Goal: Information Seeking & Learning: Learn about a topic

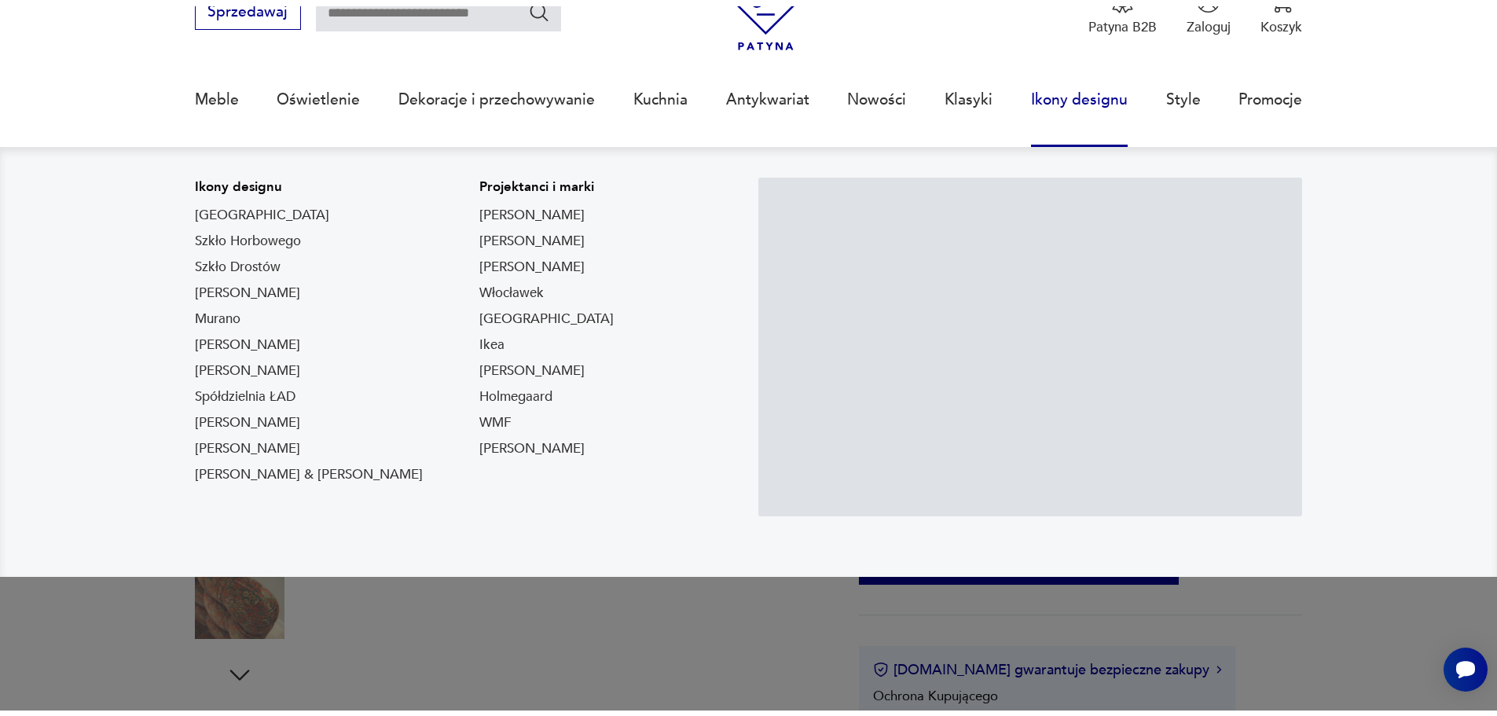
scroll to position [236, 0]
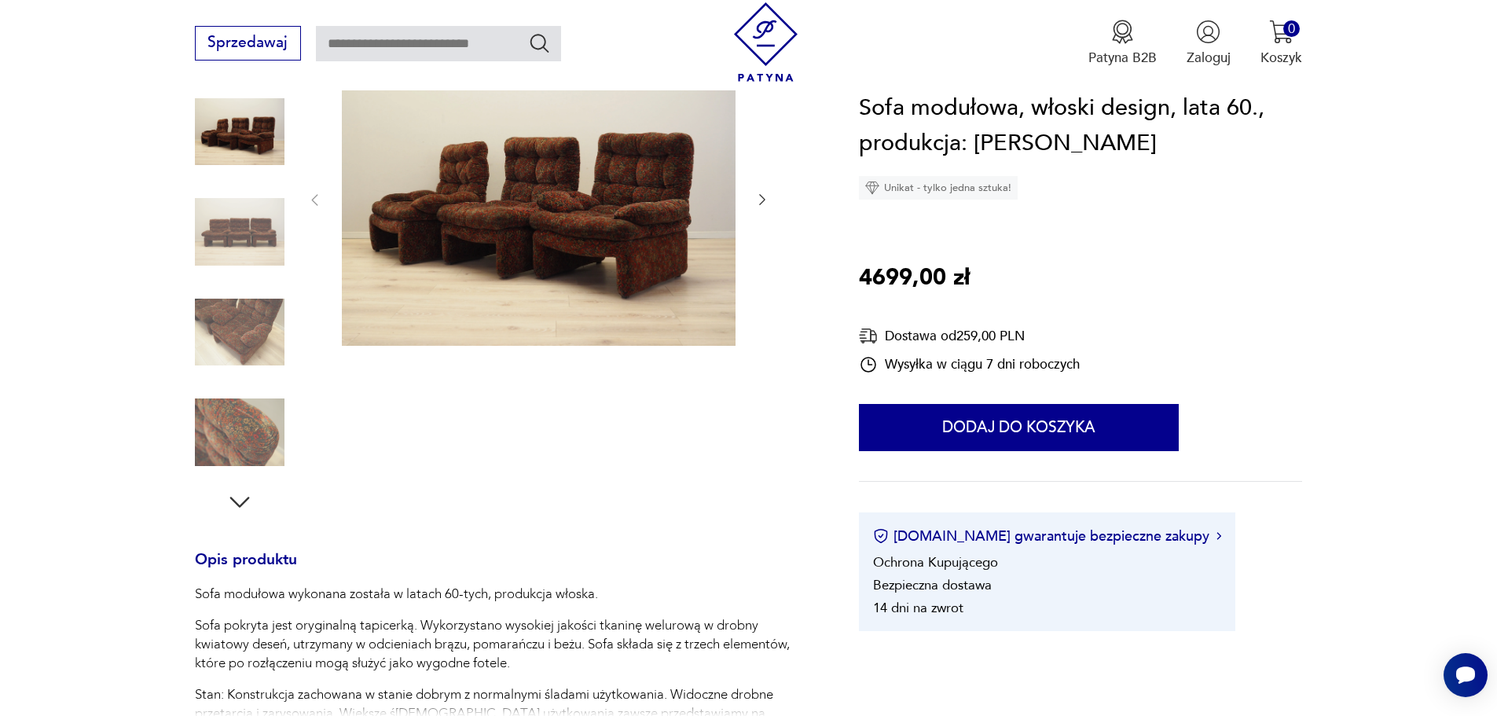
click at [758, 198] on icon "button" at bounding box center [762, 200] width 16 height 16
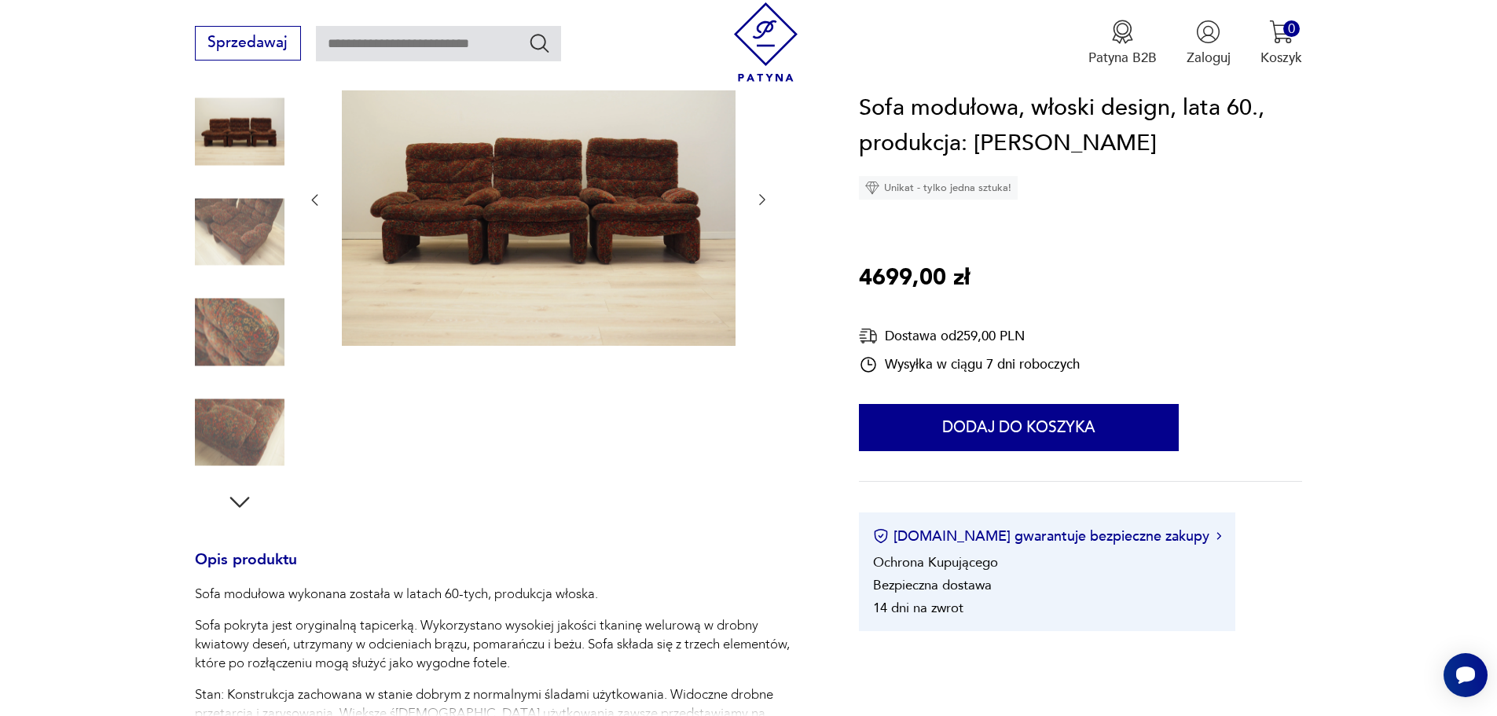
click at [758, 198] on icon "button" at bounding box center [762, 200] width 16 height 16
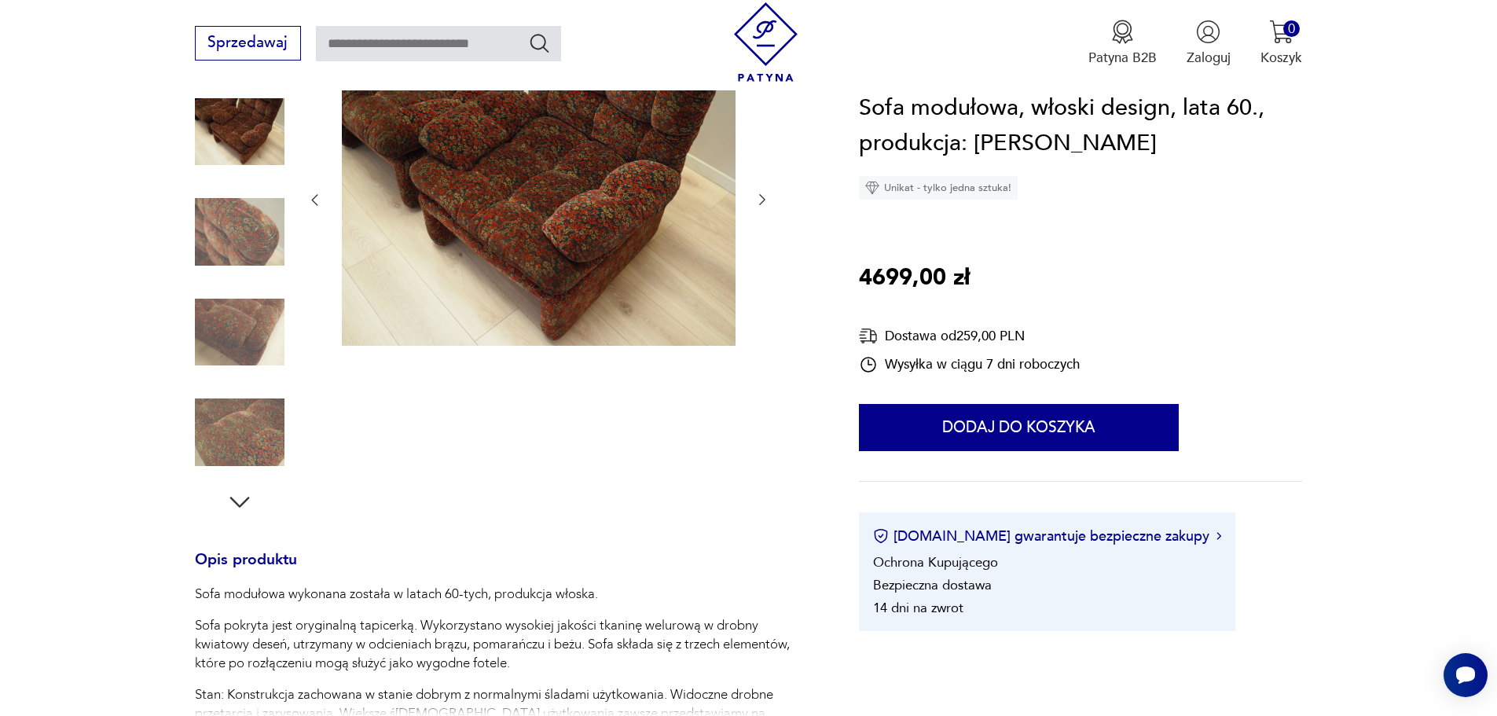
click at [758, 198] on icon "button" at bounding box center [762, 200] width 16 height 16
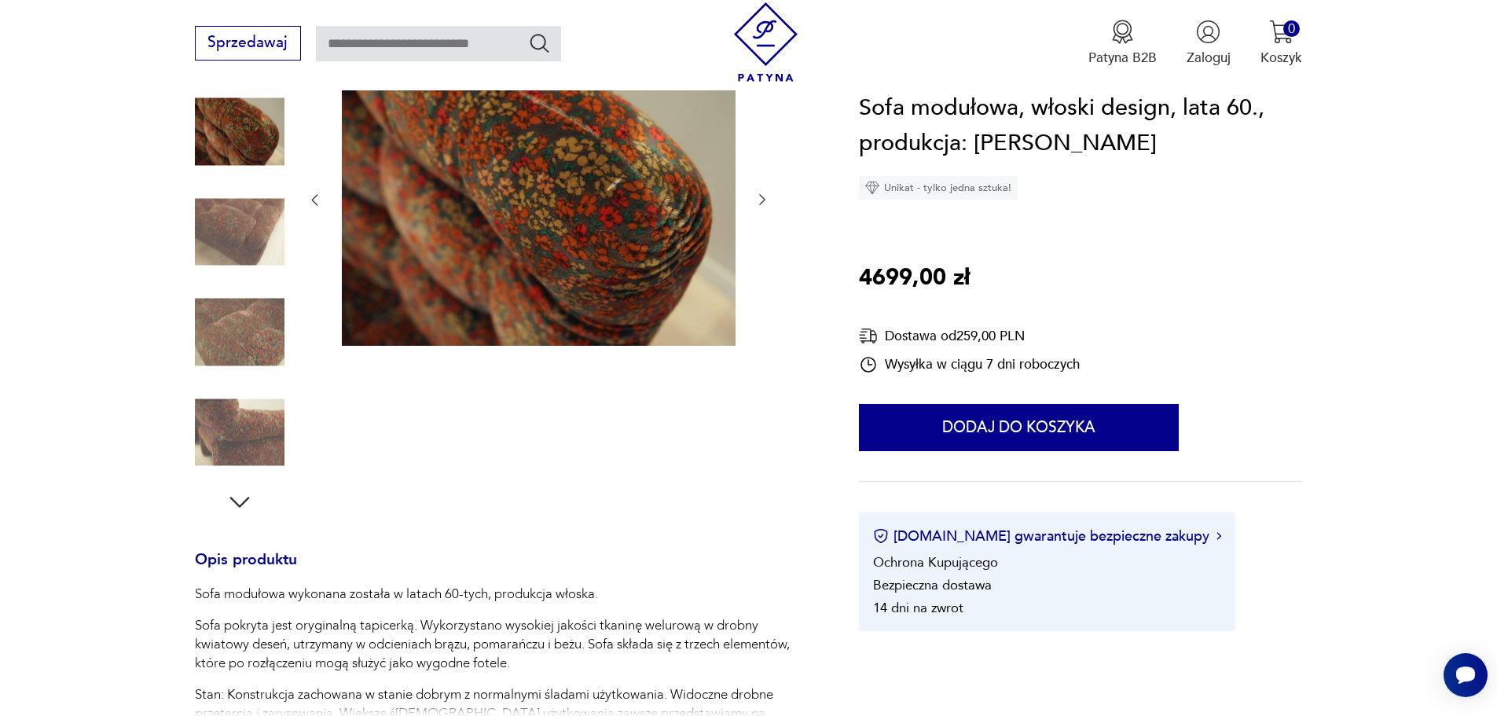
click at [758, 198] on icon "button" at bounding box center [762, 200] width 16 height 16
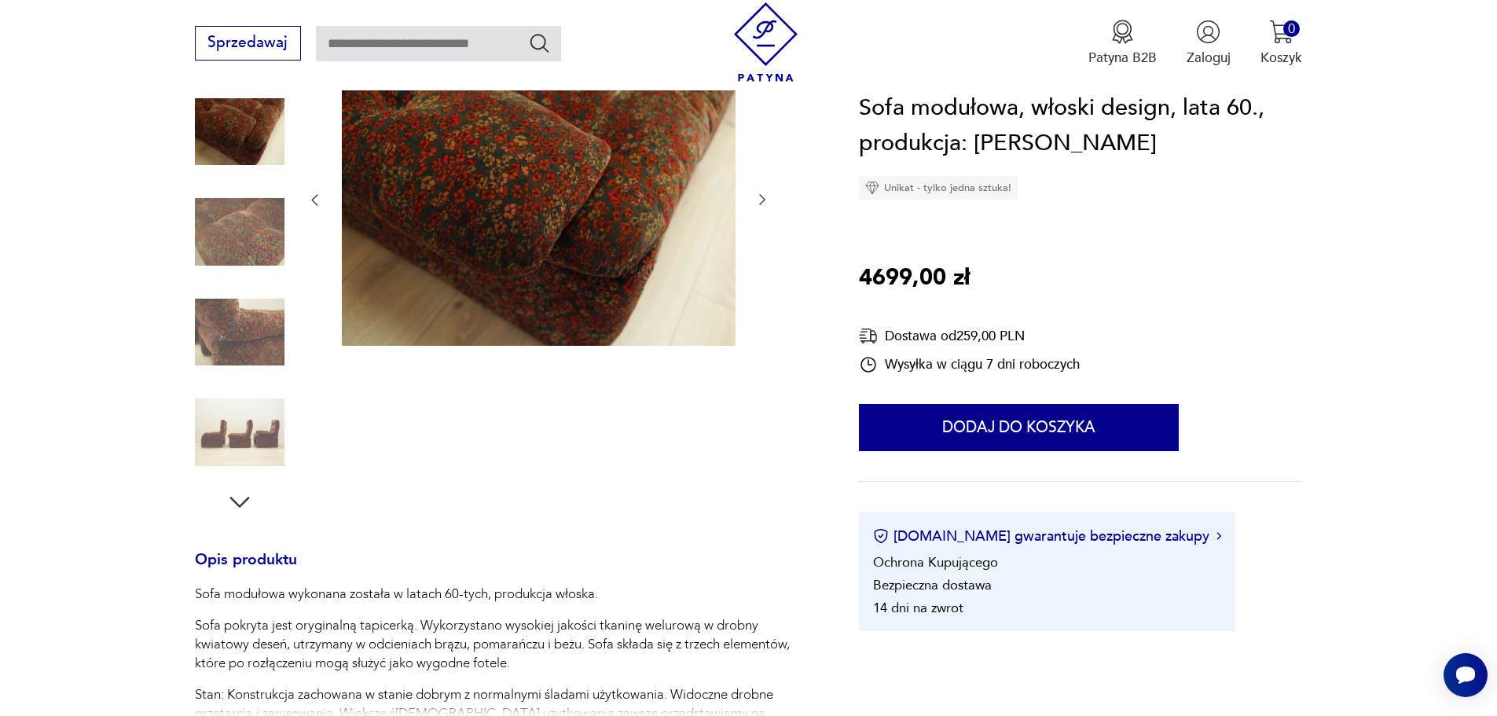
click at [758, 198] on icon "button" at bounding box center [762, 200] width 16 height 16
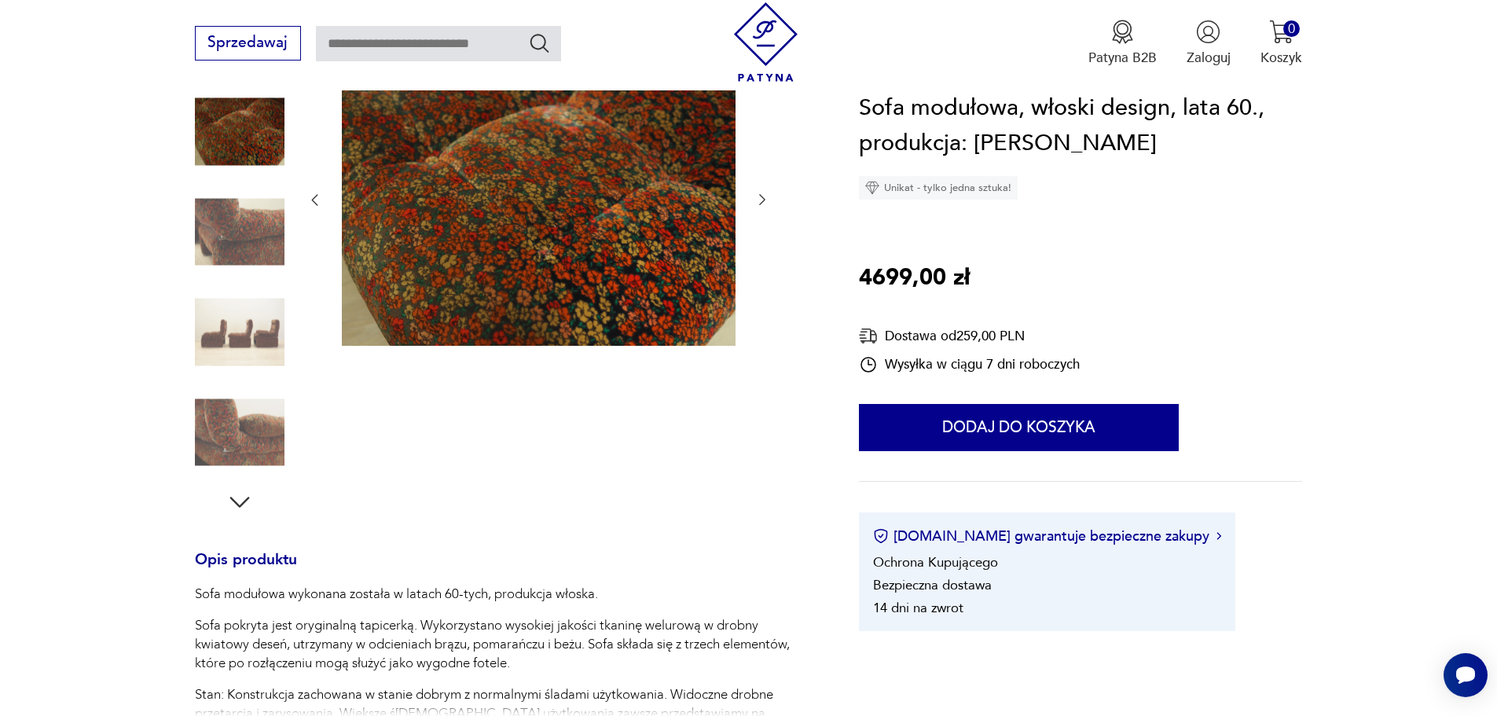
click at [758, 198] on icon "button" at bounding box center [762, 200] width 16 height 16
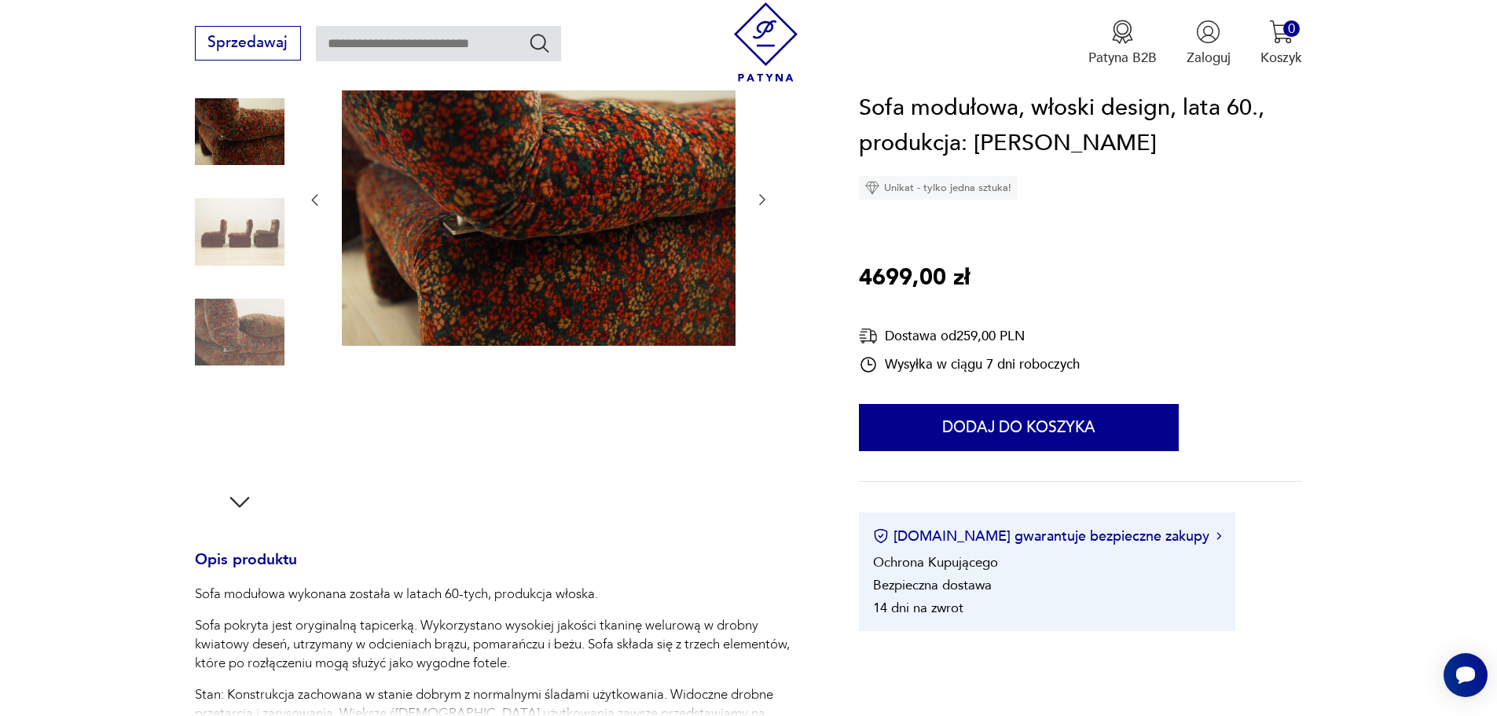
click at [758, 198] on icon "button" at bounding box center [762, 200] width 16 height 16
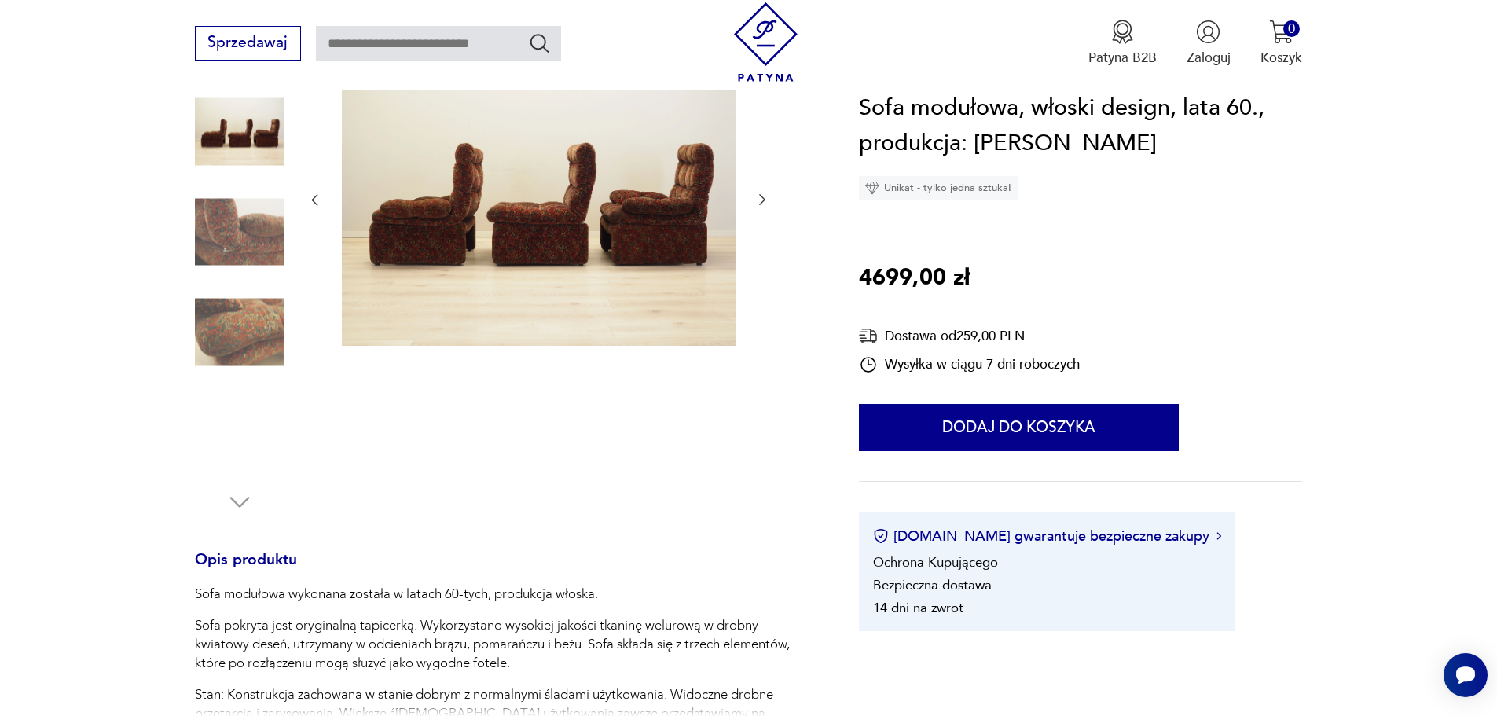
click at [758, 198] on icon "button" at bounding box center [762, 200] width 16 height 16
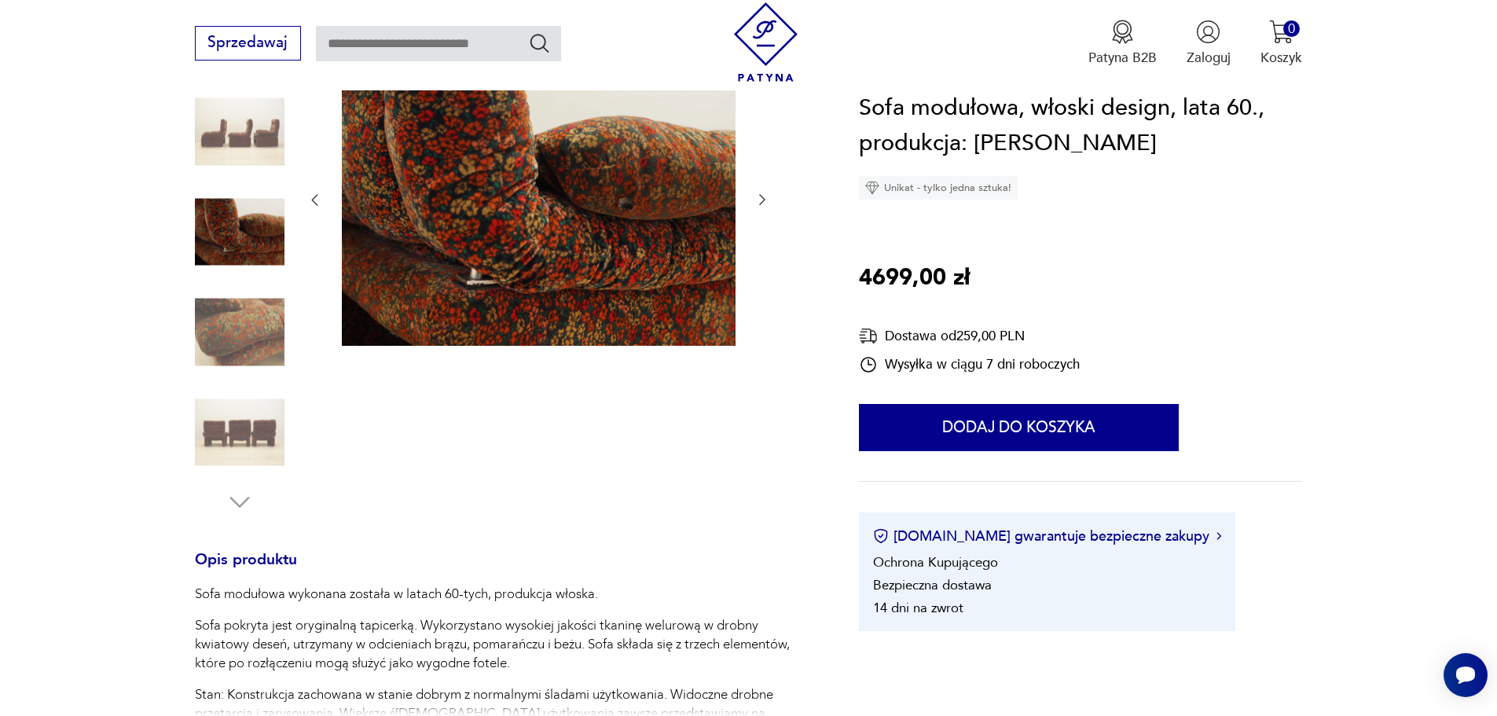
click at [758, 198] on icon "button" at bounding box center [762, 200] width 16 height 16
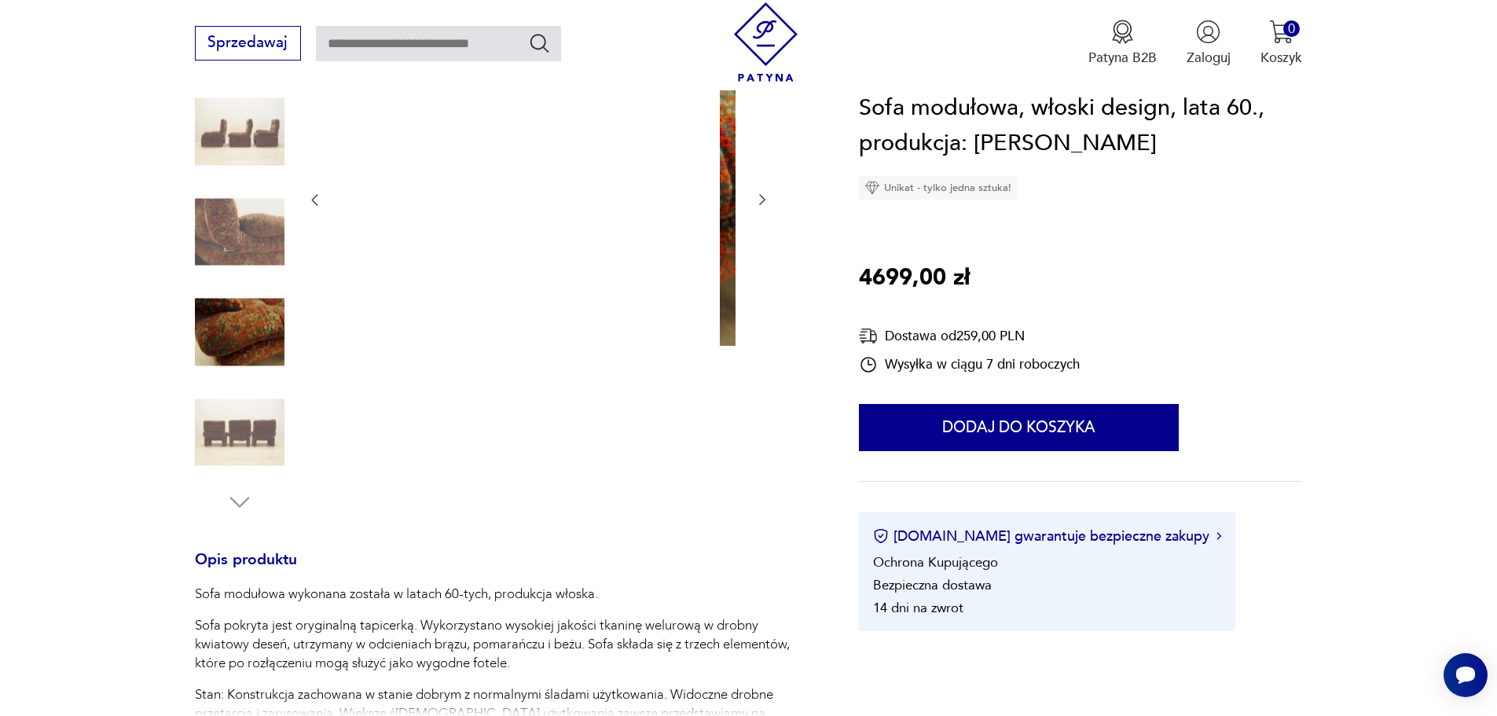
click at [758, 198] on icon "button" at bounding box center [762, 200] width 16 height 16
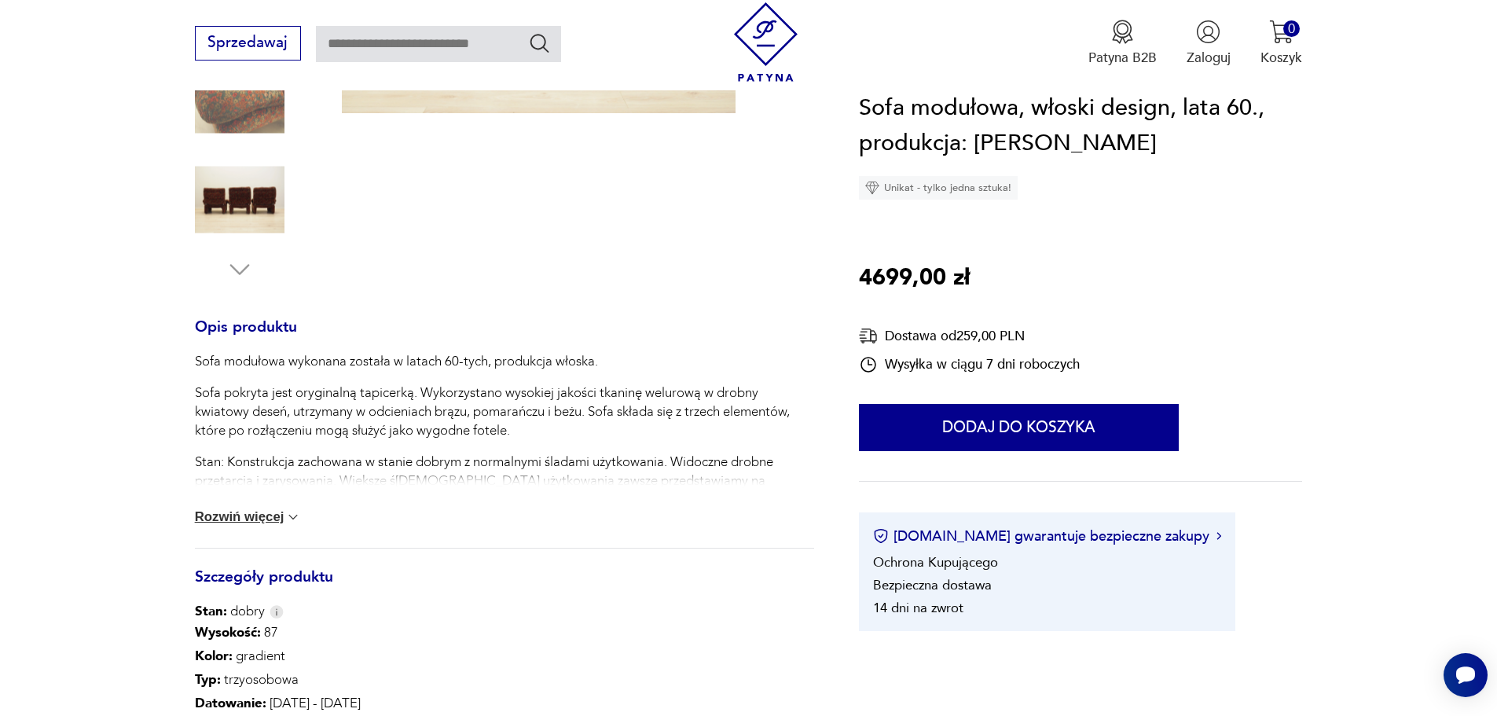
scroll to position [472, 0]
click at [280, 516] on button "Rozwiń więcej" at bounding box center [248, 514] width 107 height 16
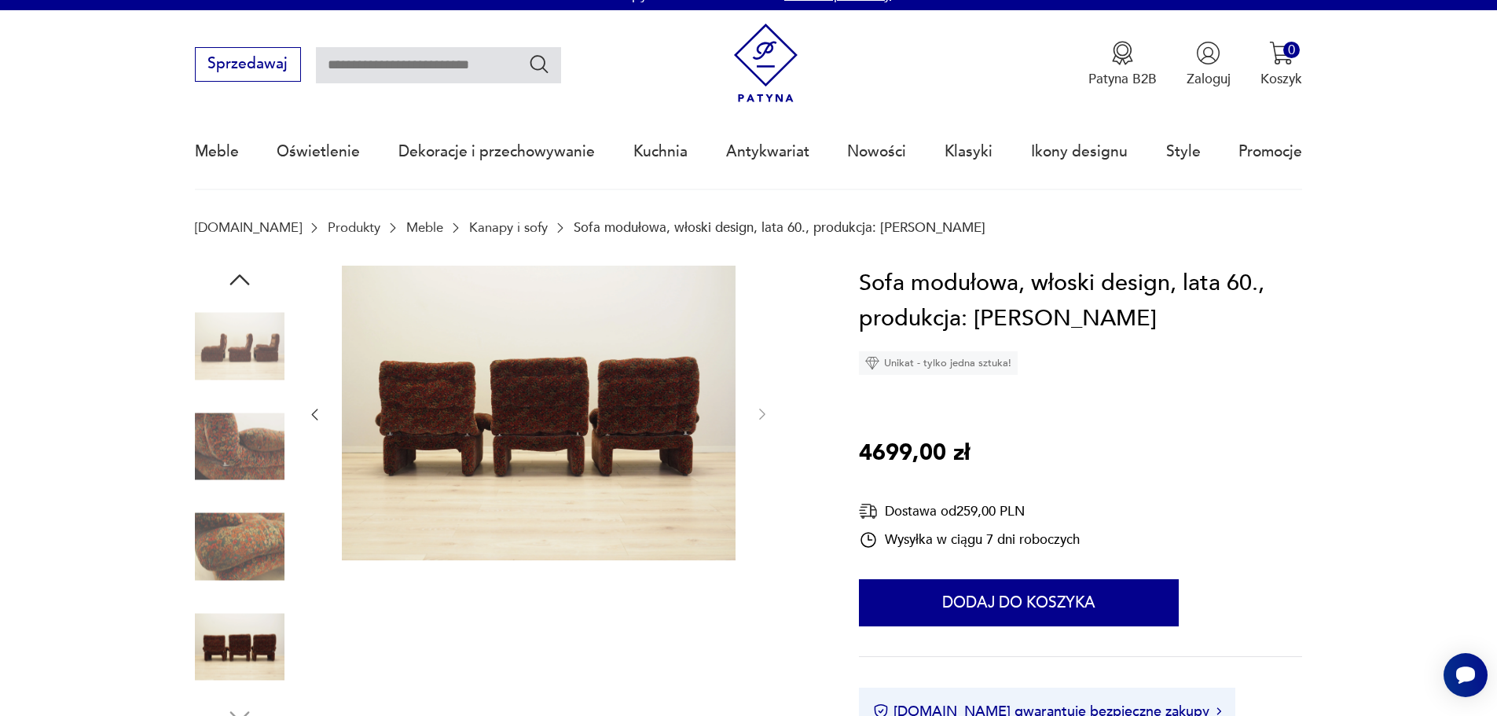
scroll to position [0, 0]
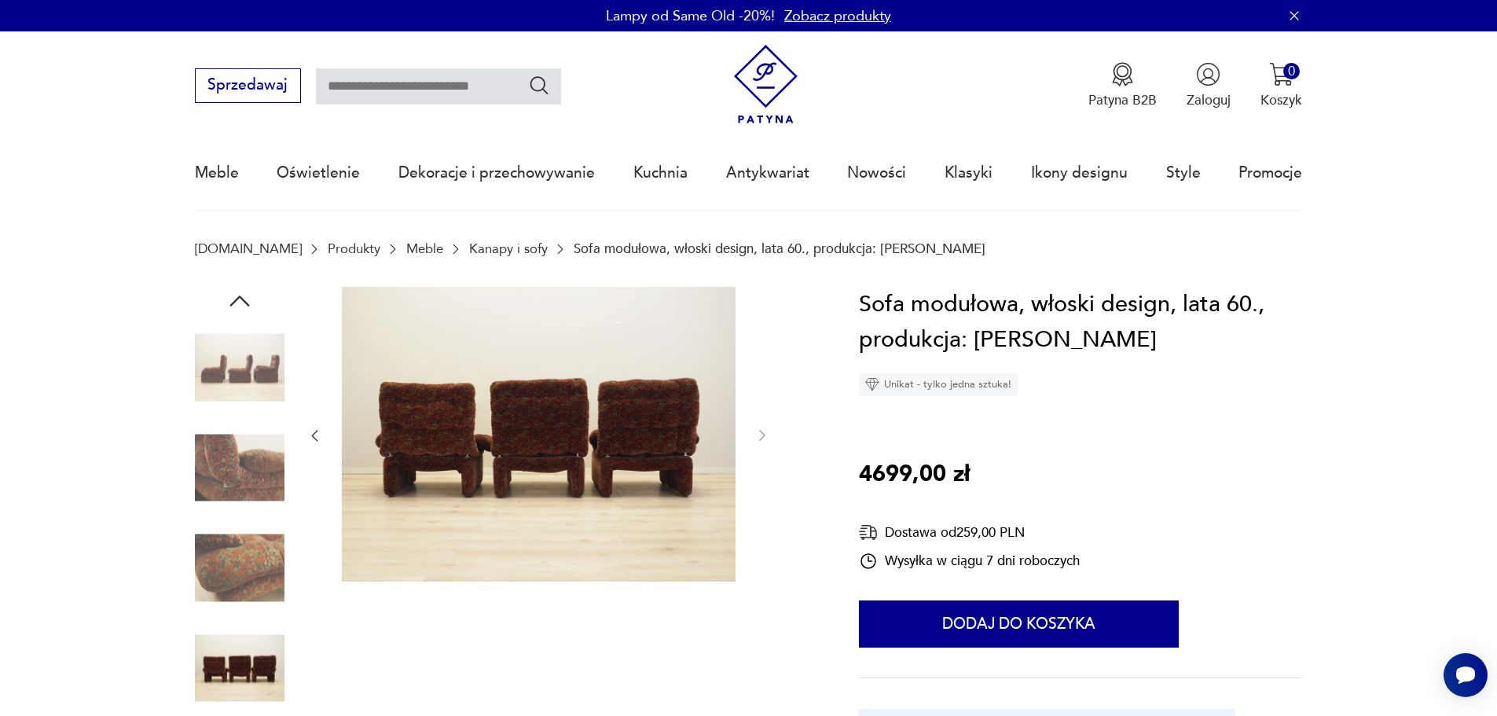
click at [266, 378] on img at bounding box center [240, 368] width 90 height 90
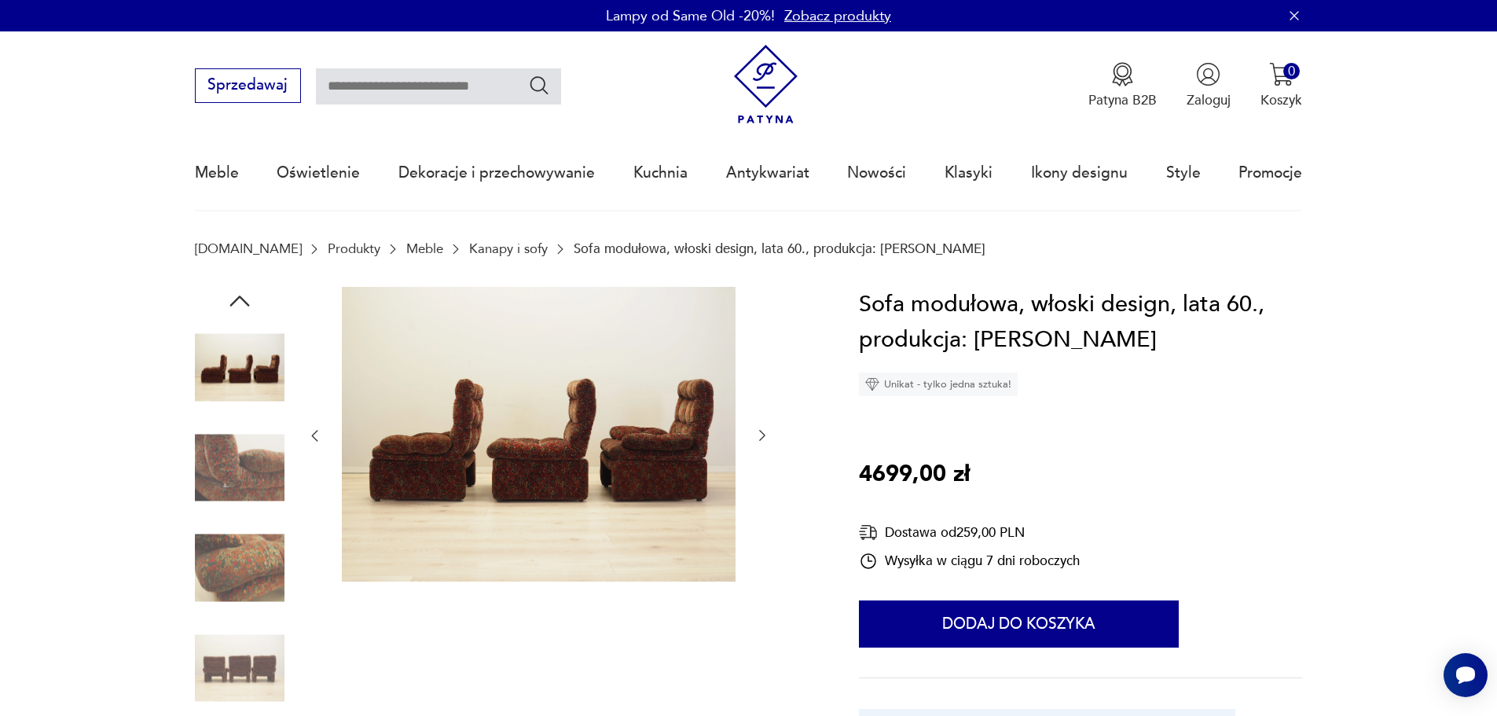
click at [231, 306] on icon "button" at bounding box center [240, 301] width 28 height 28
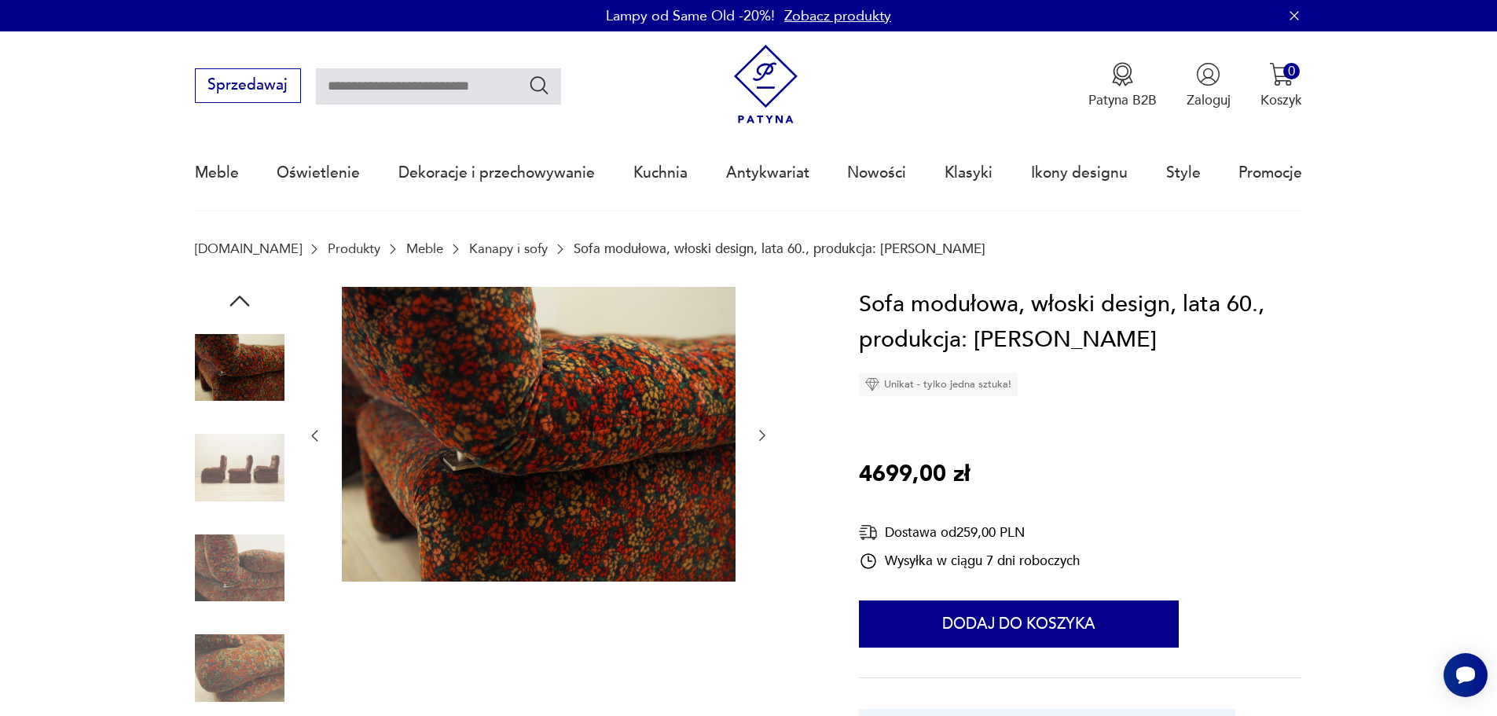
click at [231, 306] on icon "button" at bounding box center [240, 301] width 28 height 28
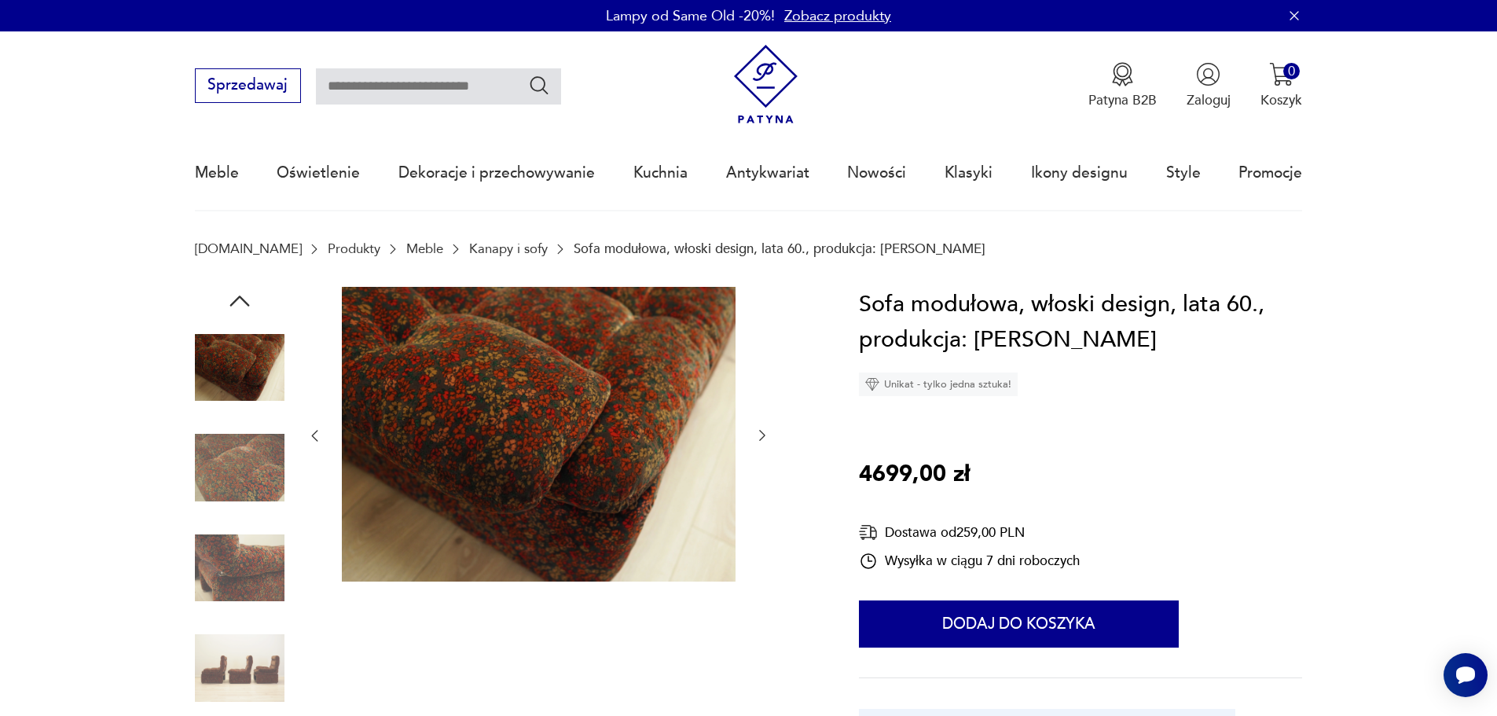
click at [231, 306] on icon "button" at bounding box center [240, 301] width 28 height 28
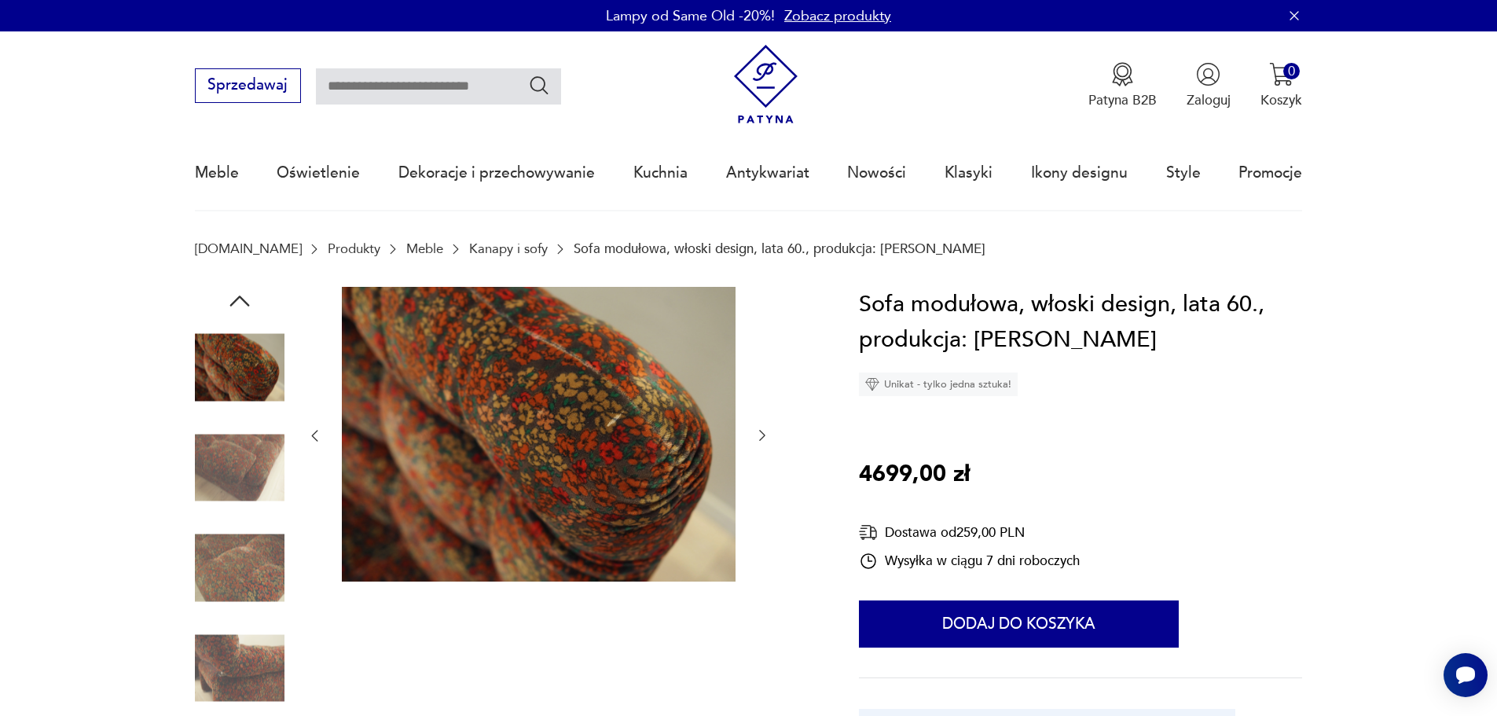
click at [231, 306] on icon "button" at bounding box center [240, 301] width 28 height 28
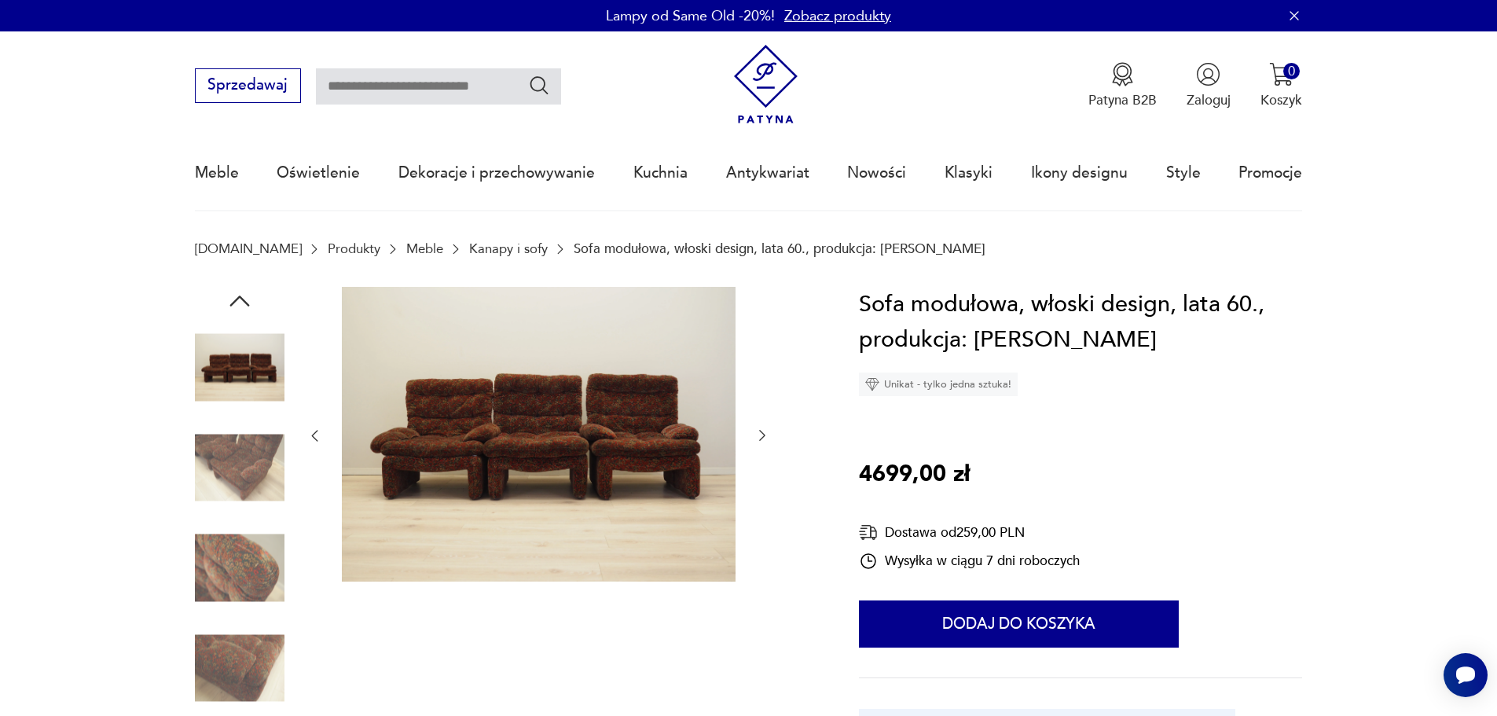
click at [231, 306] on icon "button" at bounding box center [240, 301] width 28 height 28
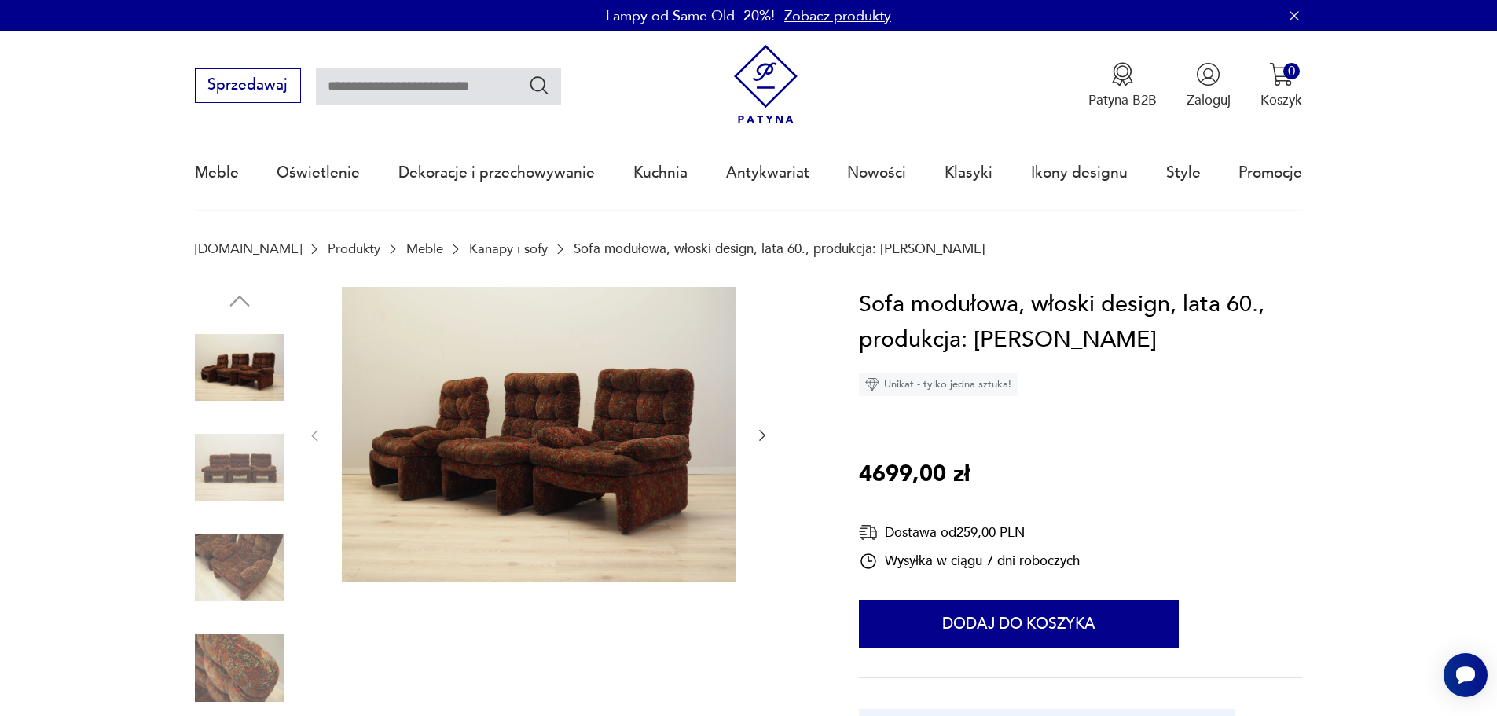
click at [237, 380] on img at bounding box center [240, 368] width 90 height 90
click at [465, 421] on img at bounding box center [539, 434] width 394 height 295
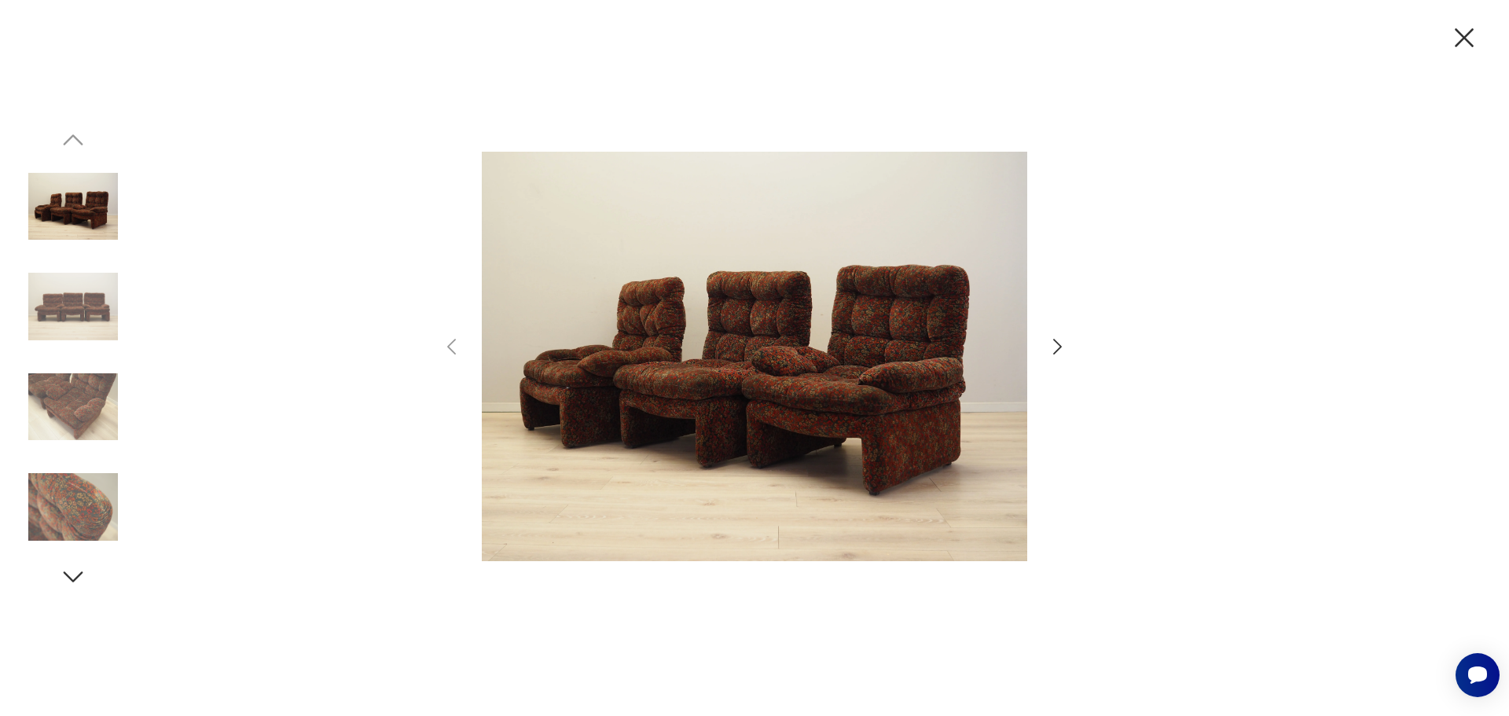
click at [1061, 340] on icon "button" at bounding box center [1057, 347] width 23 height 23
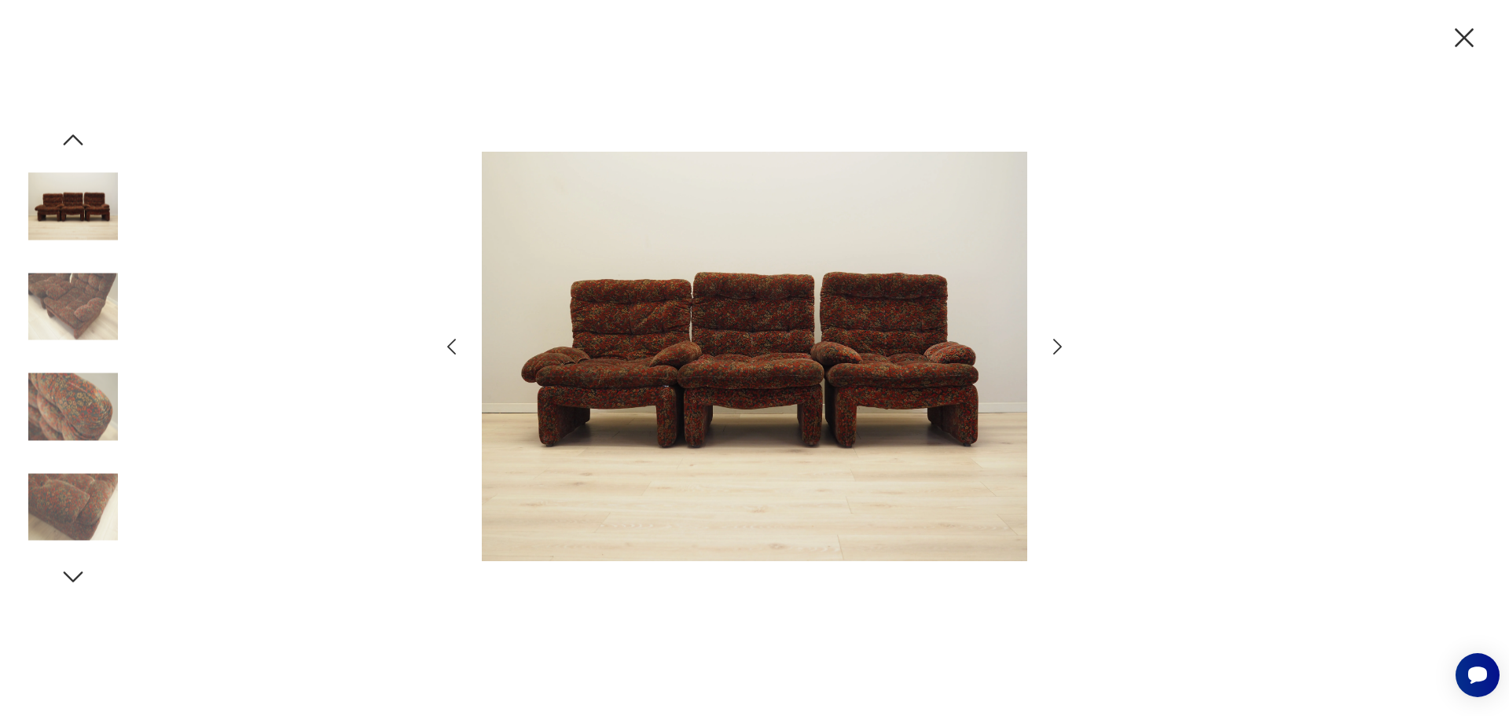
click at [1061, 340] on icon "button" at bounding box center [1057, 347] width 23 height 23
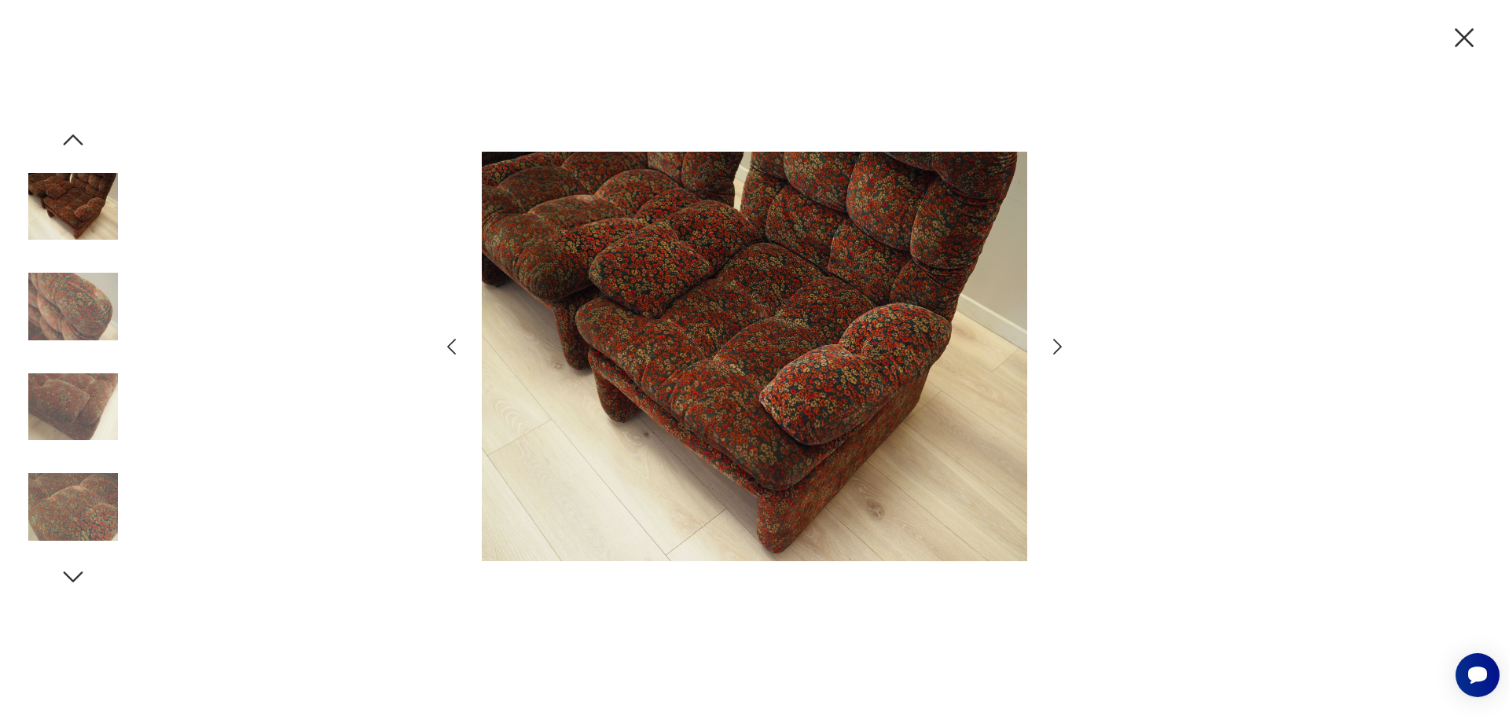
click at [1061, 340] on icon "button" at bounding box center [1057, 347] width 23 height 23
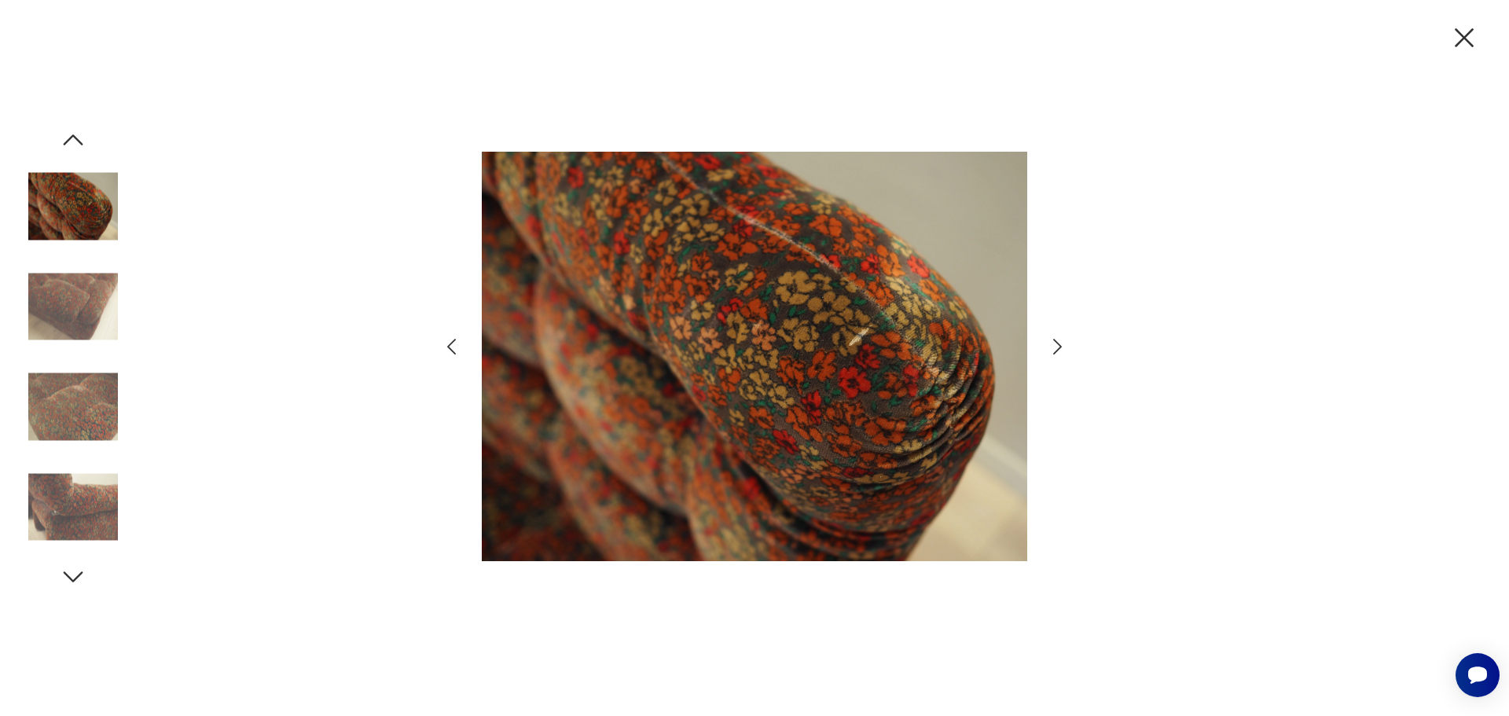
click at [1061, 340] on icon "button" at bounding box center [1057, 347] width 23 height 23
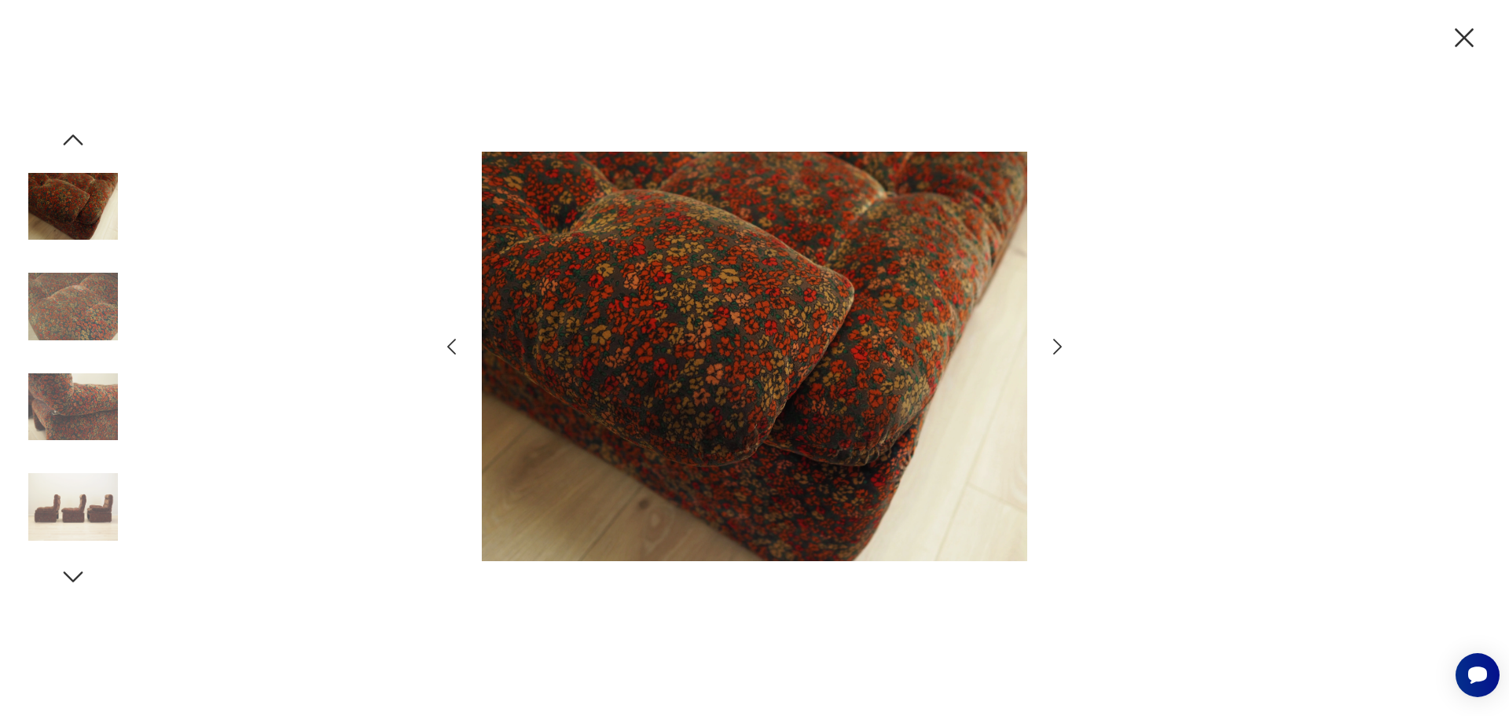
click at [1061, 340] on icon "button" at bounding box center [1057, 347] width 23 height 23
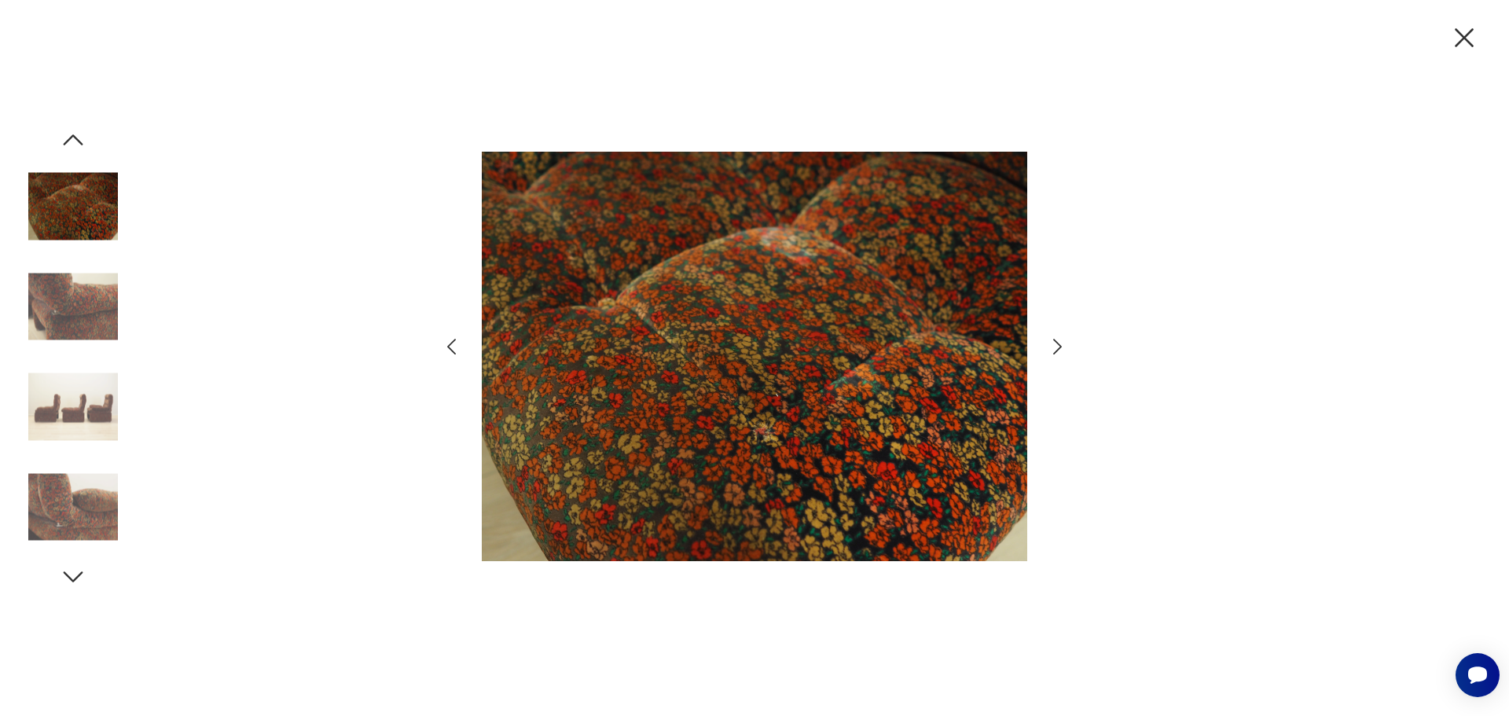
click at [1061, 340] on icon "button" at bounding box center [1057, 347] width 23 height 23
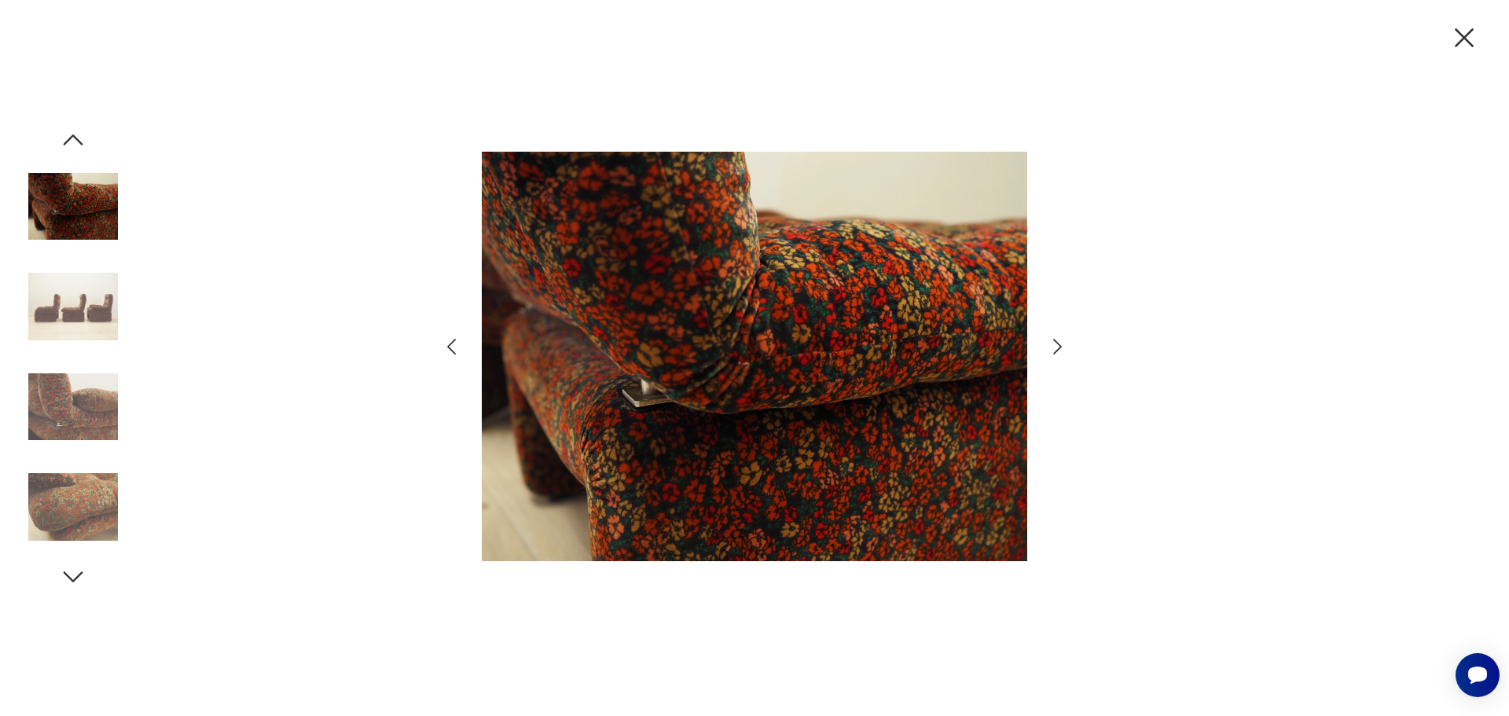
click at [1061, 340] on icon "button" at bounding box center [1057, 347] width 23 height 23
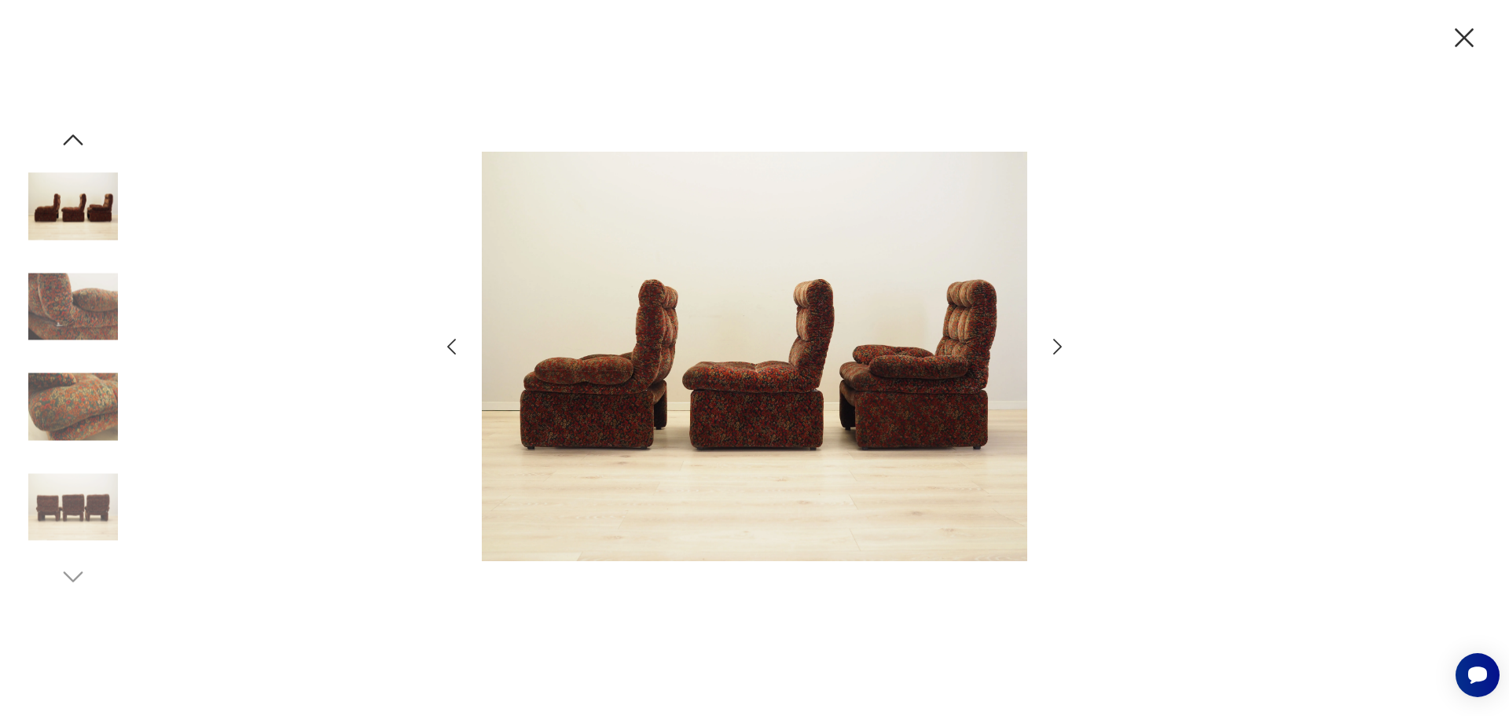
click at [1061, 340] on icon "button" at bounding box center [1057, 347] width 23 height 23
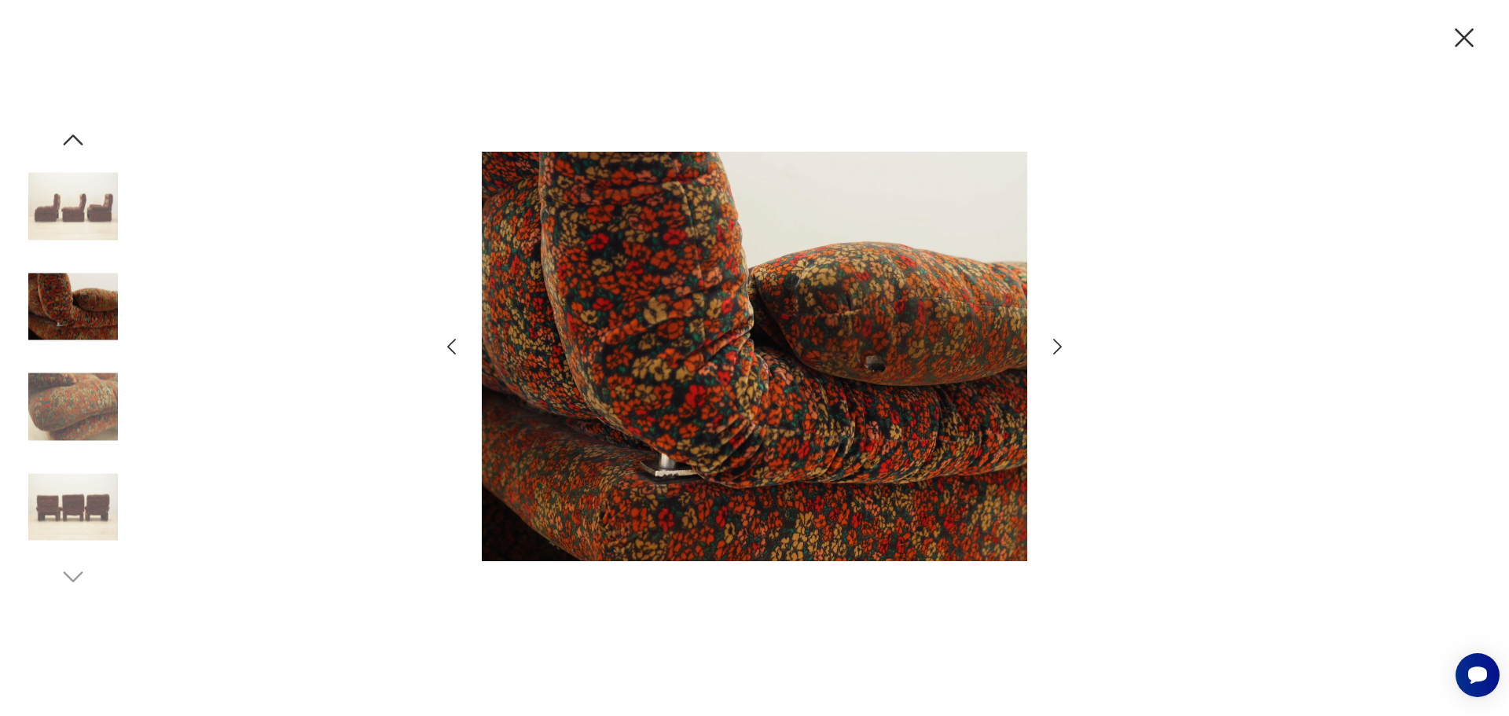
click at [1061, 340] on icon "button" at bounding box center [1057, 347] width 23 height 23
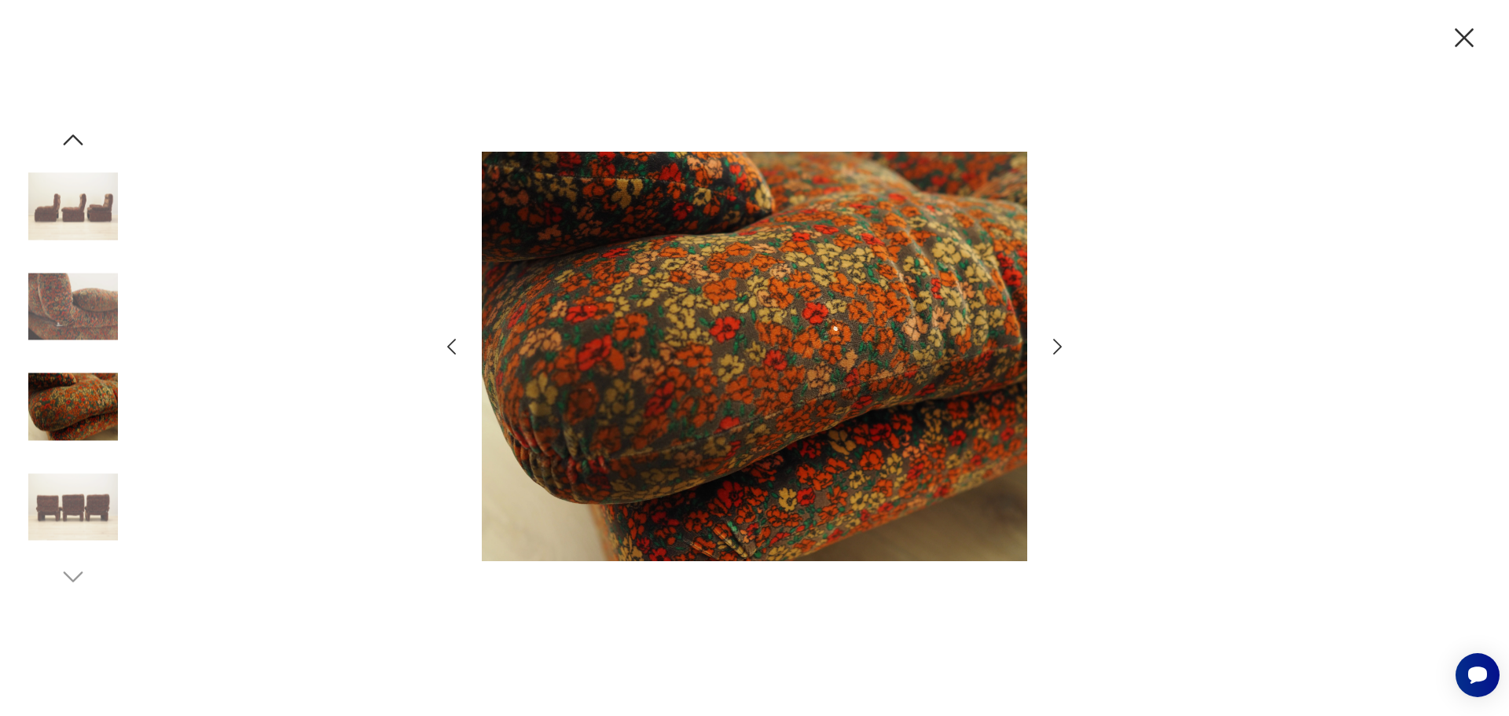
click at [1468, 42] on icon "button" at bounding box center [1464, 37] width 19 height 19
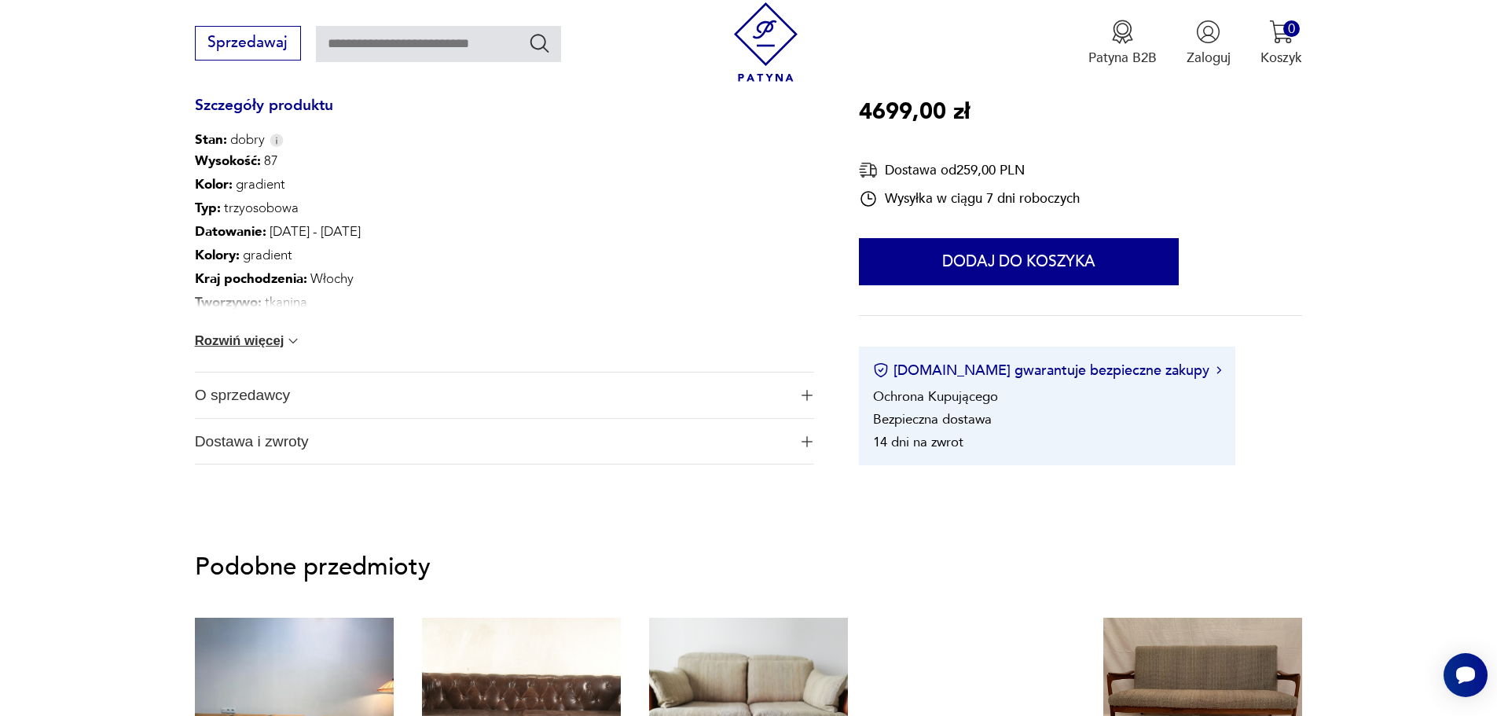
scroll to position [1650, 0]
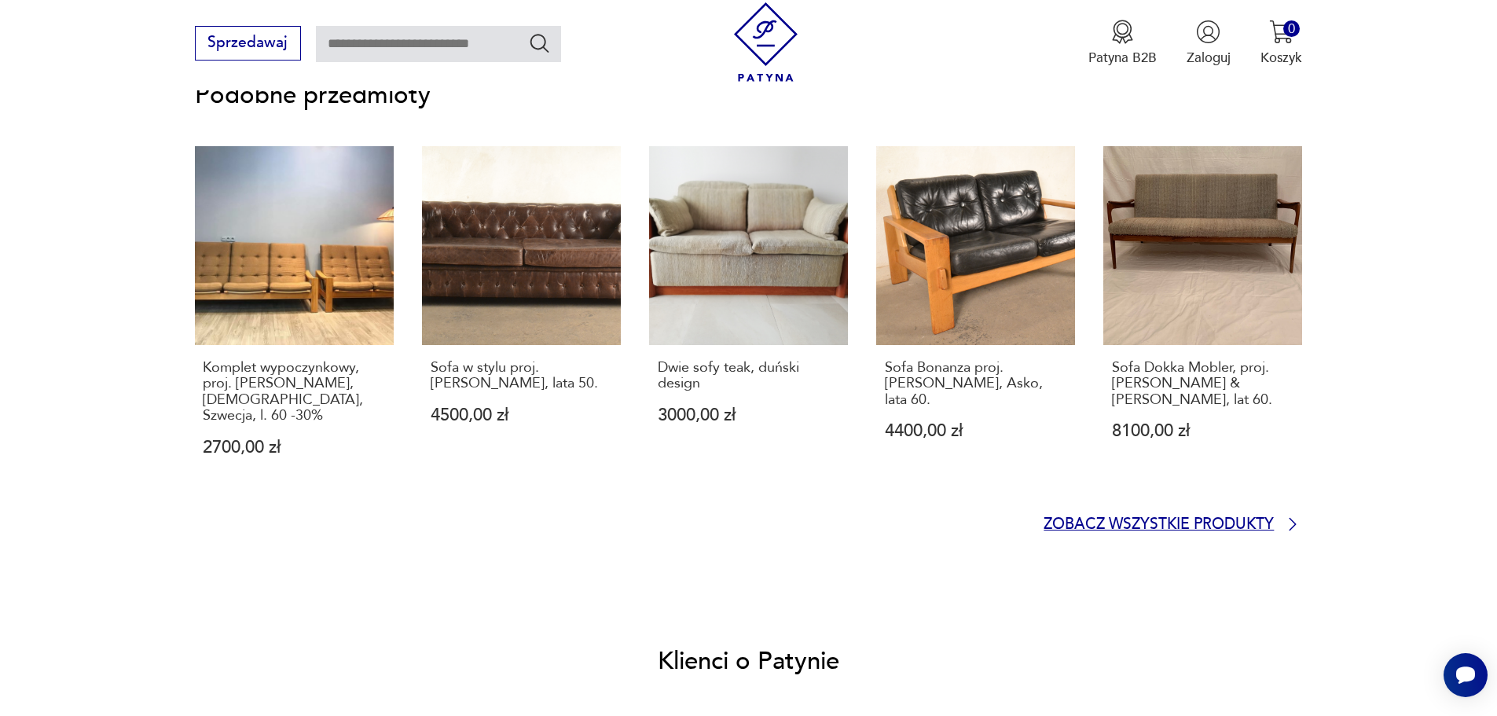
click at [1257, 519] on p "Zobacz wszystkie produkty" at bounding box center [1159, 525] width 230 height 13
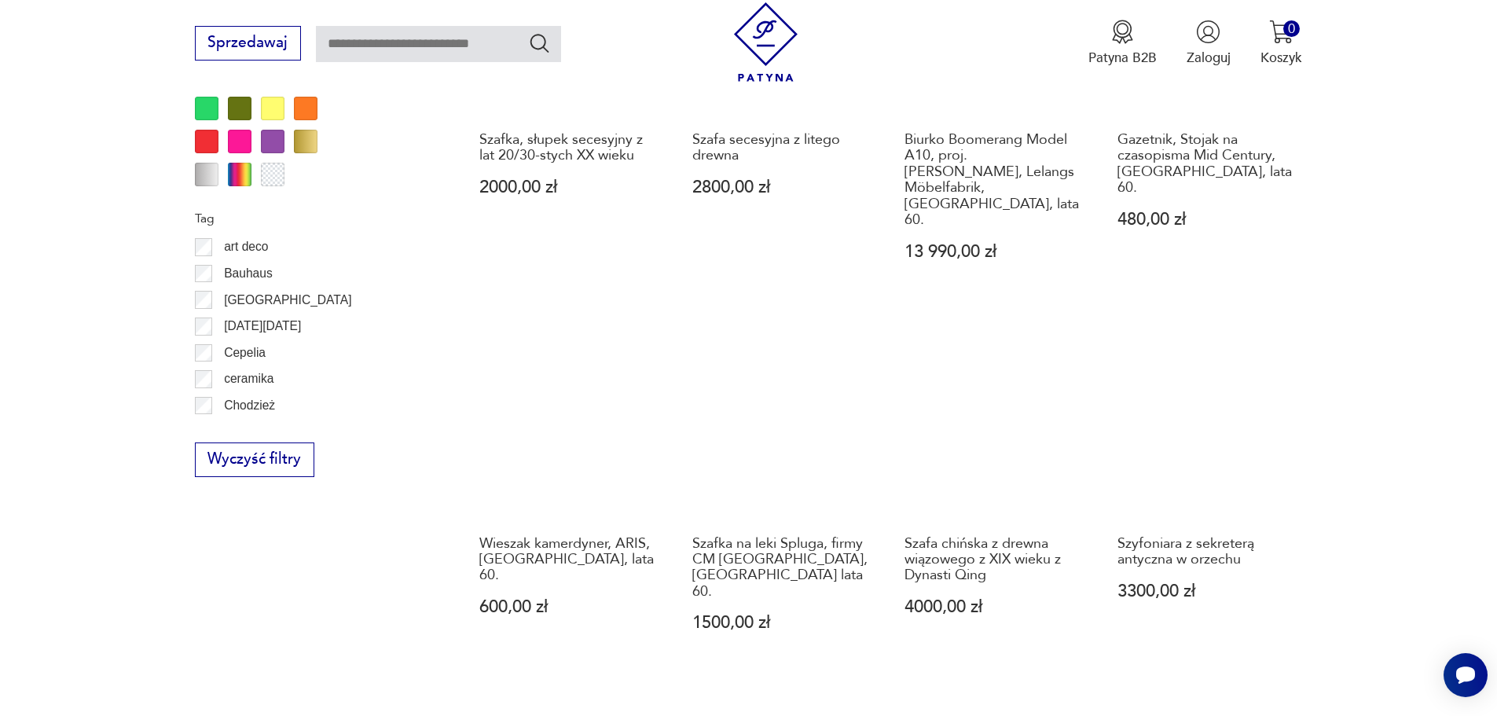
scroll to position [1859, 0]
